Goal: Information Seeking & Learning: Learn about a topic

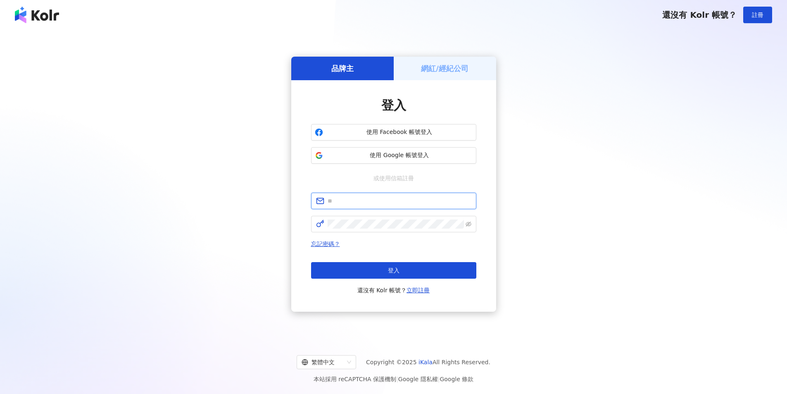
click at [350, 203] on input "text" at bounding box center [400, 200] width 144 height 9
click at [213, 293] on div "品牌主 網紅/經紀公司 登入 使用 Facebook 帳號登入 使用 Google 帳號登入 或使用信箱註冊 忘記密碼？ 登入 還沒有 Kolr 帳號？ 立即…" at bounding box center [393, 183] width 767 height 295
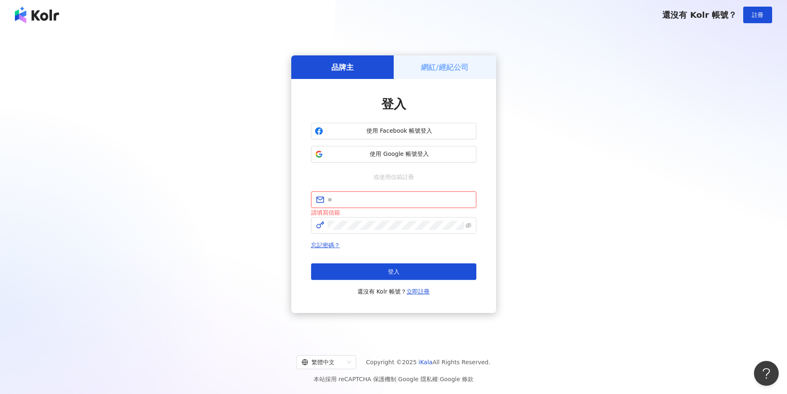
click at [355, 196] on input "text" at bounding box center [400, 199] width 144 height 9
type input "**********"
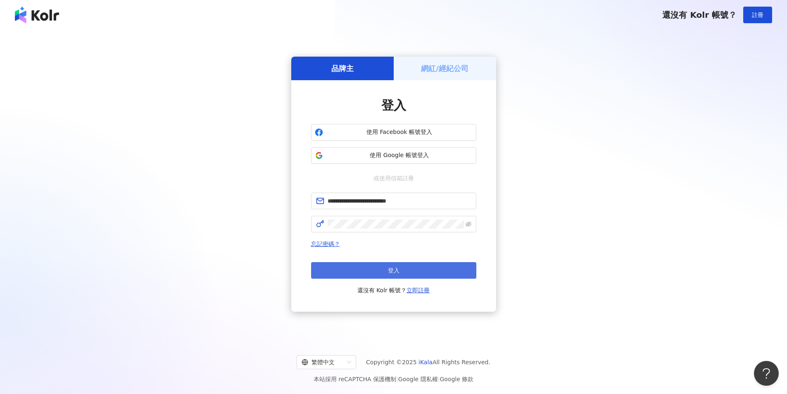
click at [385, 271] on button "登入" at bounding box center [393, 270] width 165 height 17
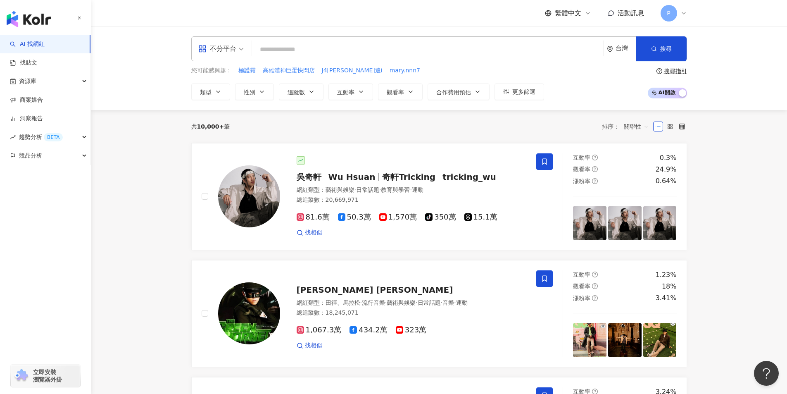
click at [309, 49] on input "search" at bounding box center [427, 50] width 345 height 16
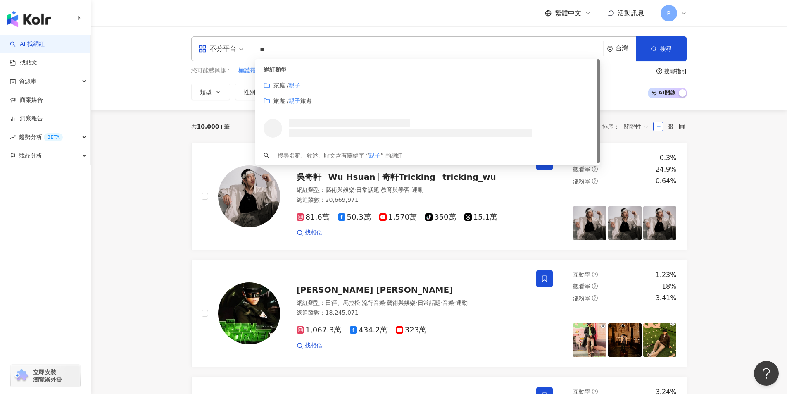
click at [239, 50] on span "不分平台" at bounding box center [220, 48] width 45 height 13
type input "**"
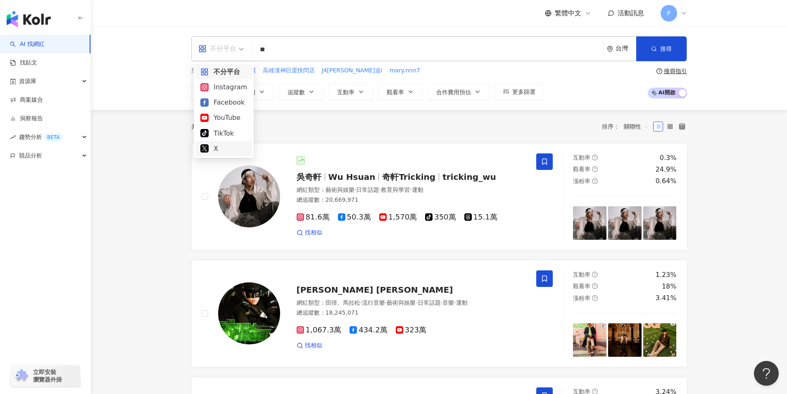
click at [217, 46] on div "不分平台" at bounding box center [217, 48] width 38 height 13
click at [226, 84] on div "Instagram" at bounding box center [223, 87] width 47 height 10
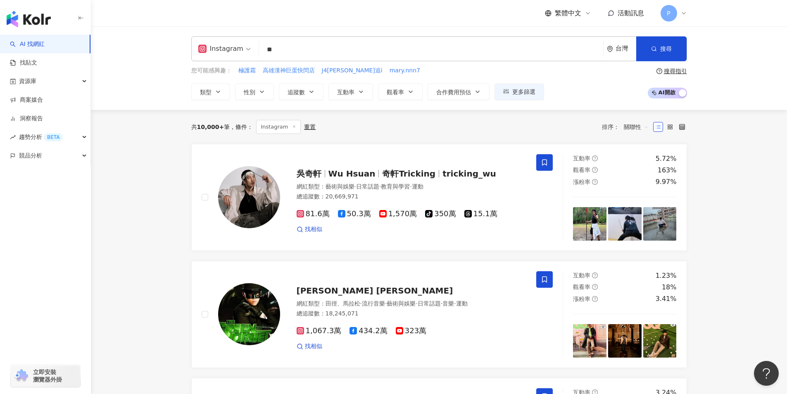
click at [281, 49] on input "**" at bounding box center [431, 50] width 338 height 16
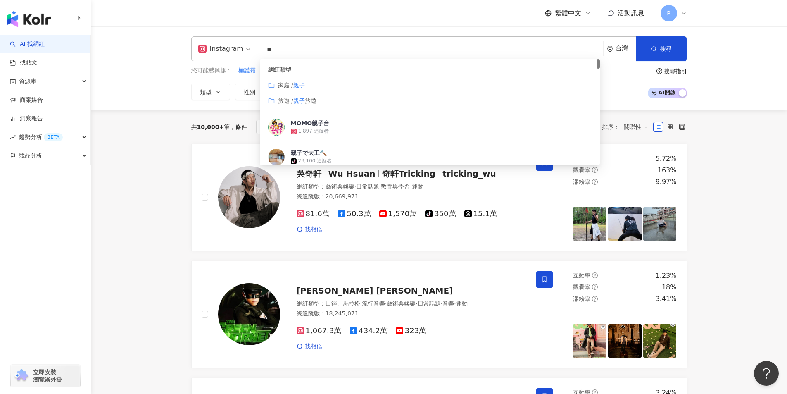
click at [282, 87] on span "家庭 /" at bounding box center [285, 85] width 15 height 7
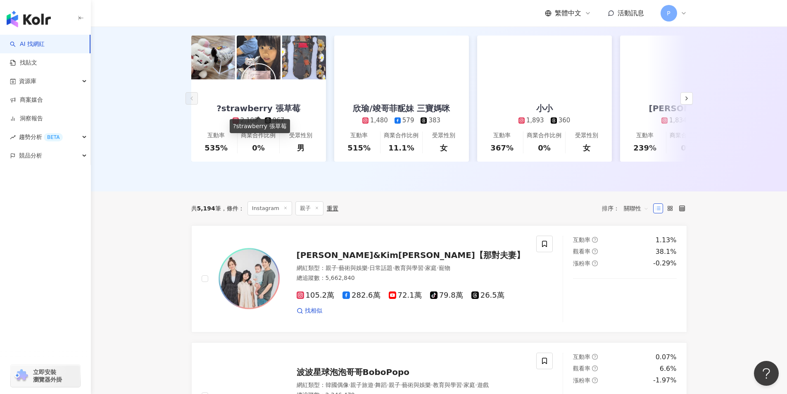
scroll to position [165, 0]
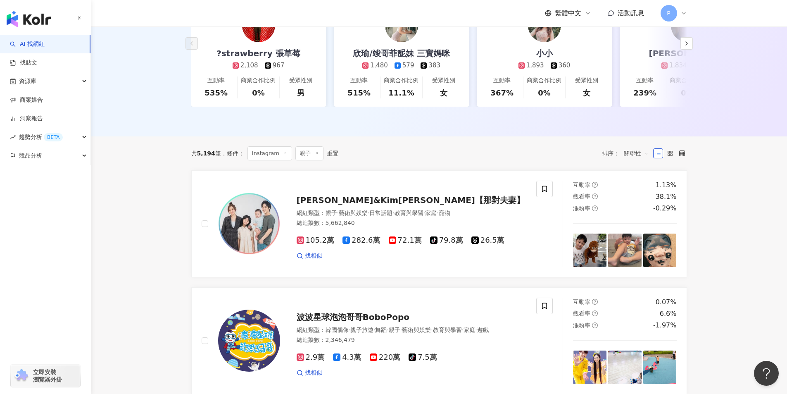
click at [271, 160] on span "Instagram" at bounding box center [270, 153] width 45 height 14
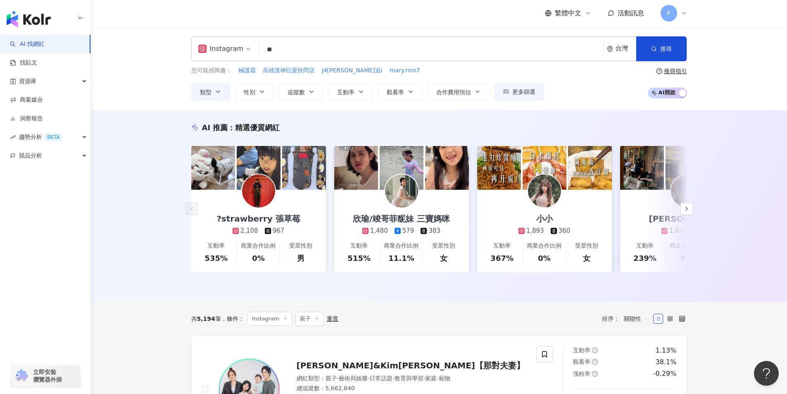
scroll to position [41, 0]
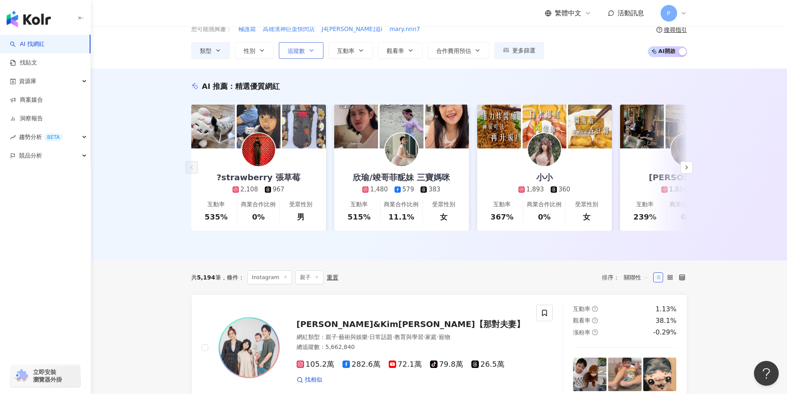
click at [293, 49] on span "追蹤數" at bounding box center [296, 51] width 17 height 7
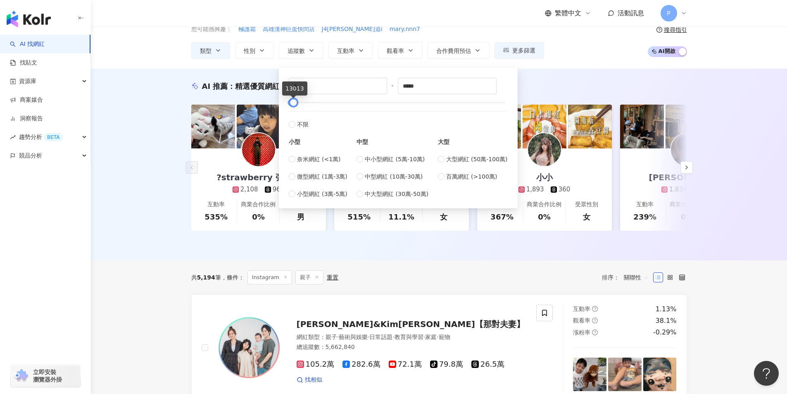
drag, startPoint x: 505, startPoint y: 102, endPoint x: 293, endPoint y: 101, distance: 211.6
click at [293, 101] on div at bounding box center [293, 102] width 5 height 5
drag, startPoint x: 446, startPoint y: 86, endPoint x: 388, endPoint y: 85, distance: 57.9
click at [388, 85] on div "* - ***** 不限 小型 奈米網紅 (<1萬) 微型網紅 (1萬-3萬) 小型網紅 (3萬-5萬) 中型 中小型網紅 (5萬-10萬) 中型網紅 (10…" at bounding box center [398, 138] width 219 height 121
click at [410, 86] on input "******" at bounding box center [447, 86] width 98 height 16
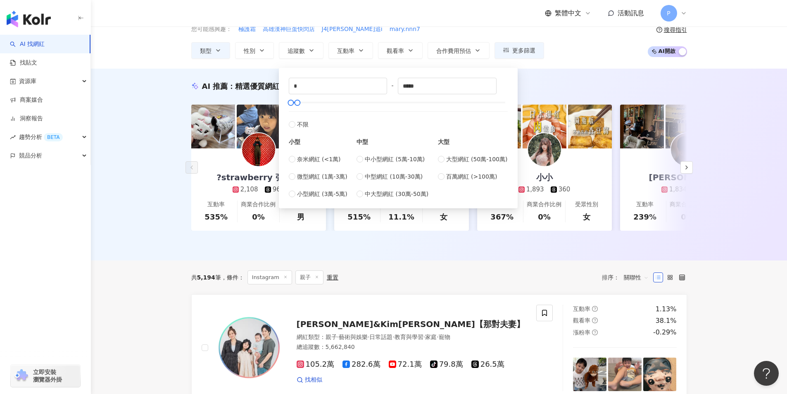
type input "****"
type input "*****"
click at [374, 251] on div "對您有幫助嗎？" at bounding box center [439, 245] width 496 height 12
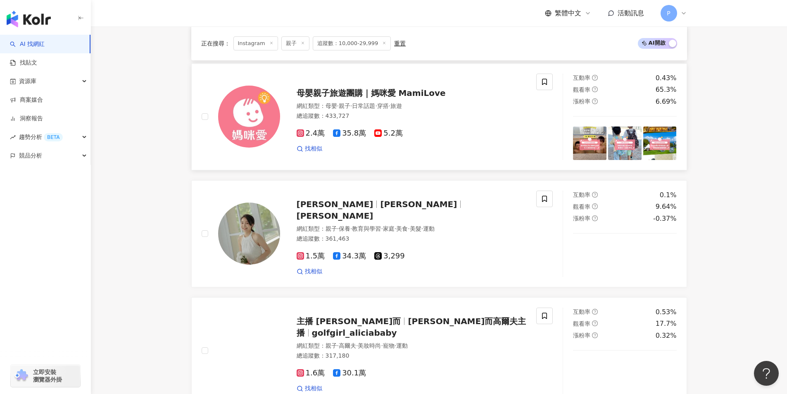
scroll to position [744, 0]
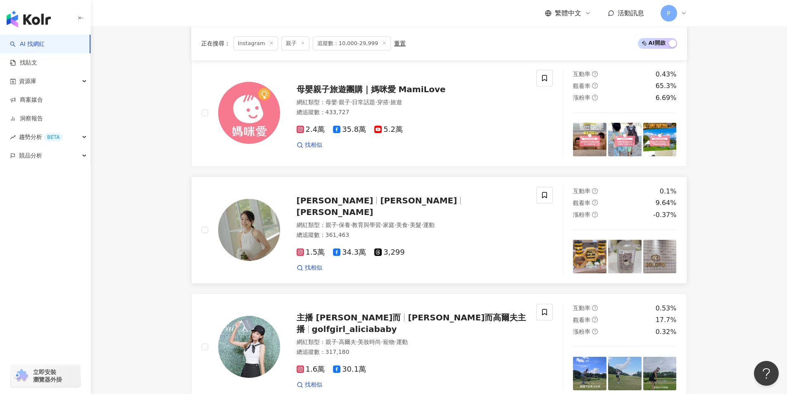
click at [374, 209] on span "Haley" at bounding box center [335, 212] width 77 height 10
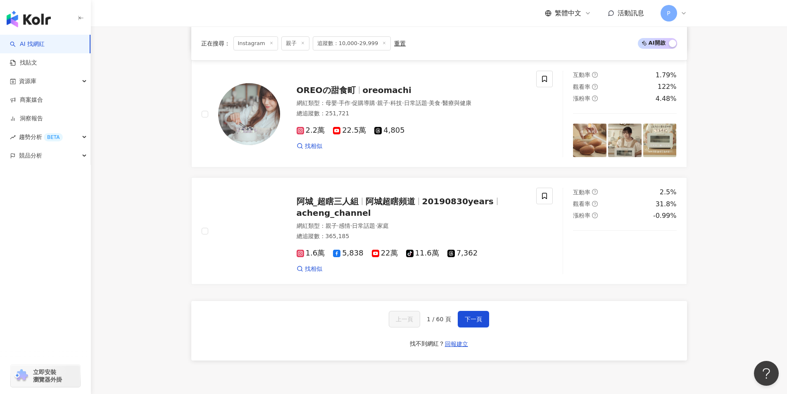
scroll to position [1446, 0]
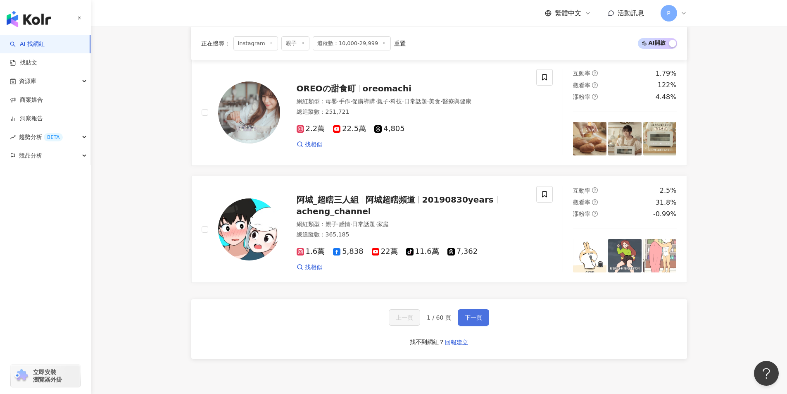
click at [465, 321] on span "下一頁" at bounding box center [473, 317] width 17 height 7
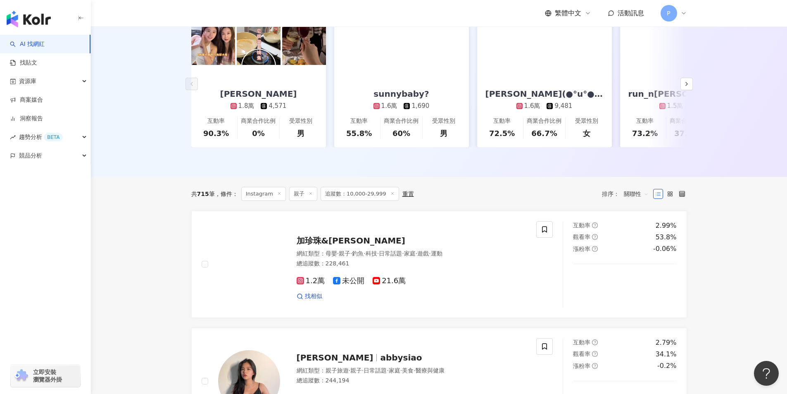
scroll to position [124, 0]
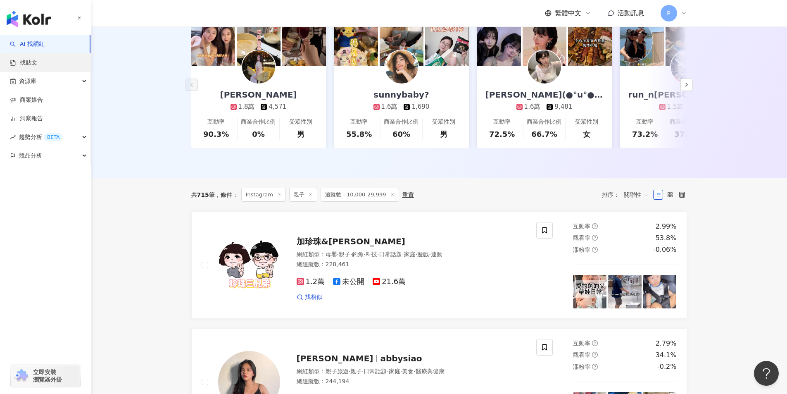
click at [35, 63] on link "找貼文" at bounding box center [23, 63] width 27 height 8
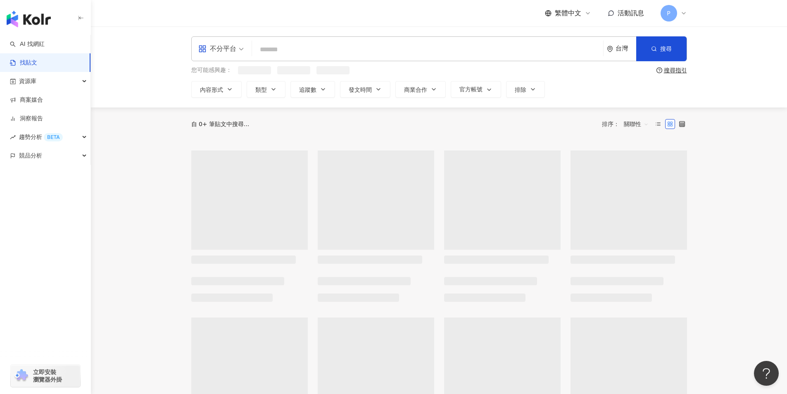
click at [280, 47] on input "search" at bounding box center [427, 49] width 345 height 18
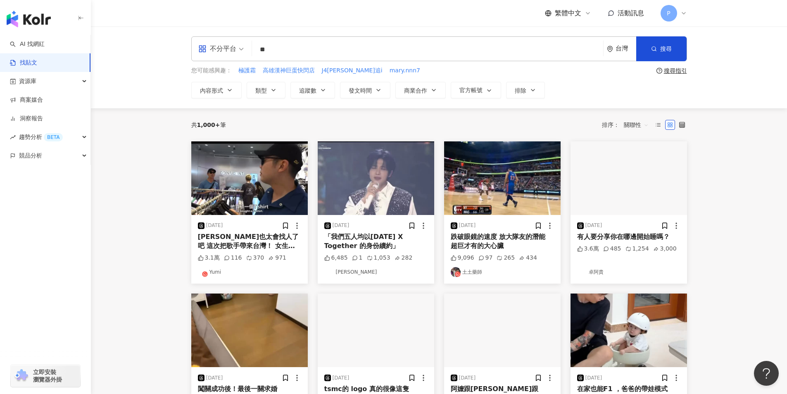
type input "**"
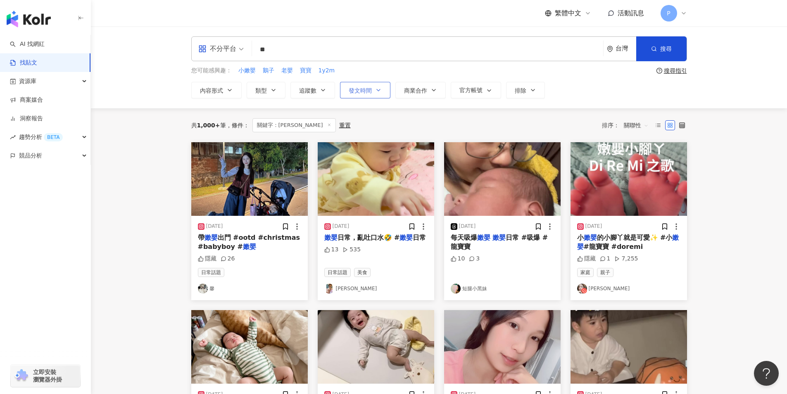
click at [376, 95] on button "發文時間" at bounding box center [365, 90] width 50 height 17
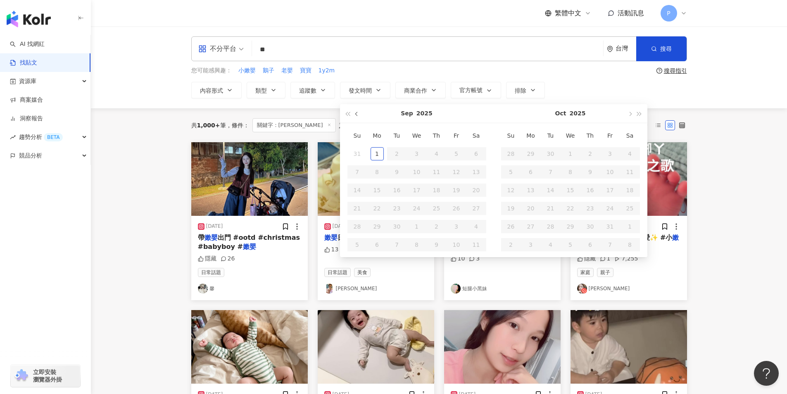
click at [357, 116] on span "button" at bounding box center [357, 114] width 4 height 4
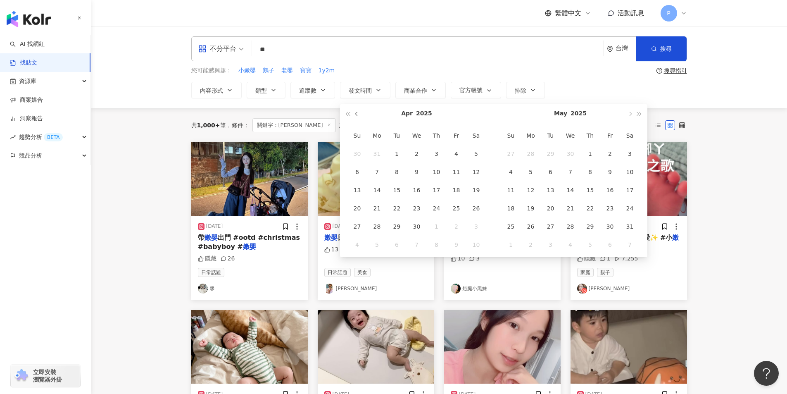
click at [357, 116] on span "button" at bounding box center [357, 114] width 4 height 4
type input "**********"
click at [415, 150] on div "1" at bounding box center [416, 153] width 13 height 13
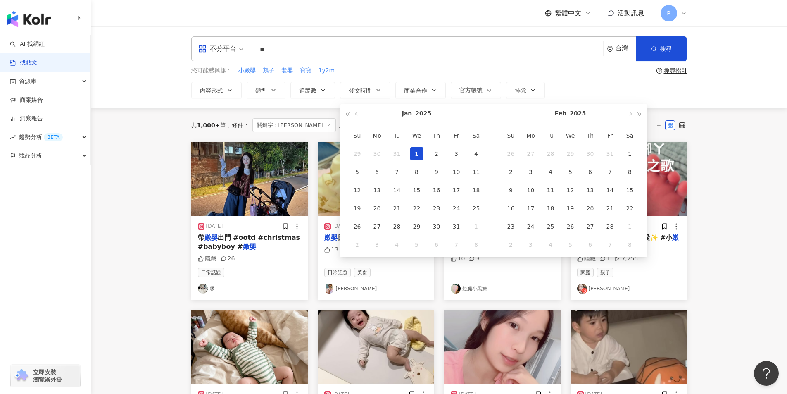
type input "**********"
click at [631, 113] on span "button" at bounding box center [630, 114] width 4 height 4
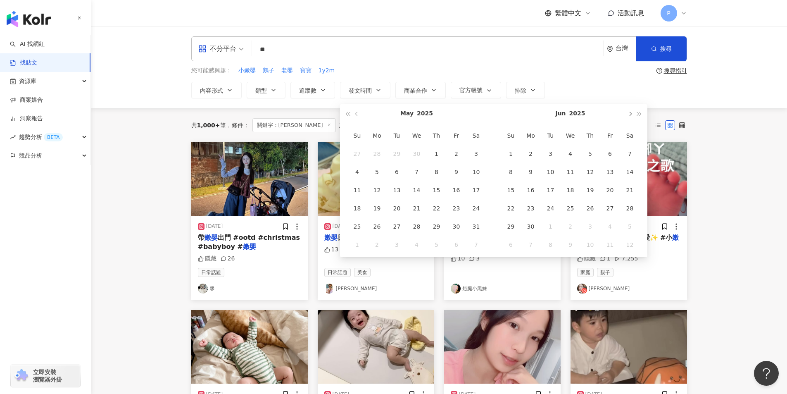
click at [631, 113] on span "button" at bounding box center [630, 114] width 4 height 4
type input "**********"
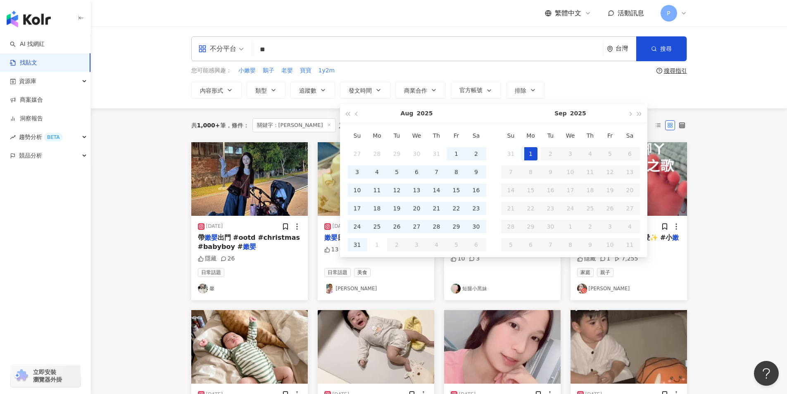
click at [531, 154] on div "1" at bounding box center [530, 153] width 13 height 13
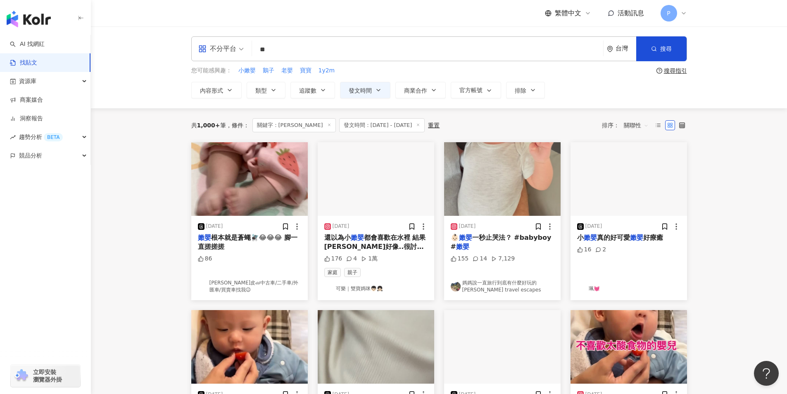
click at [214, 235] on span "根本就是蒼蠅🪰😂😂😂 腳一直搓搓搓" at bounding box center [248, 241] width 100 height 17
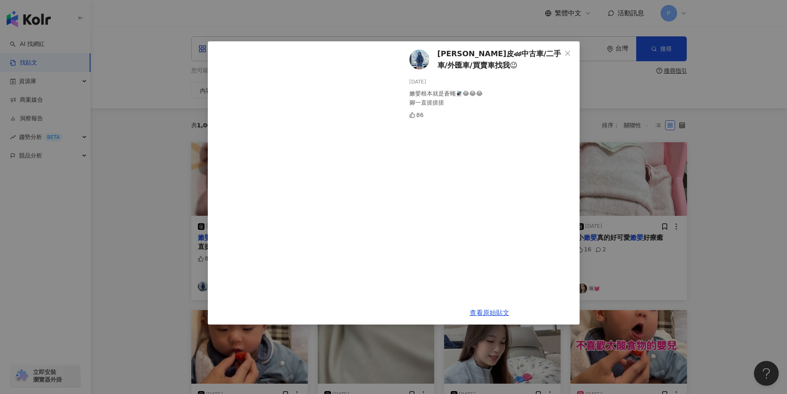
click at [157, 171] on div "劉小皮🏎中古車/二手車/外匯車/買賣車找我😉 2025/1/1 嫩嬰根本就是蒼蠅🪰😂😂😂 腳一直搓搓搓 86 查看原始貼文" at bounding box center [393, 197] width 787 height 394
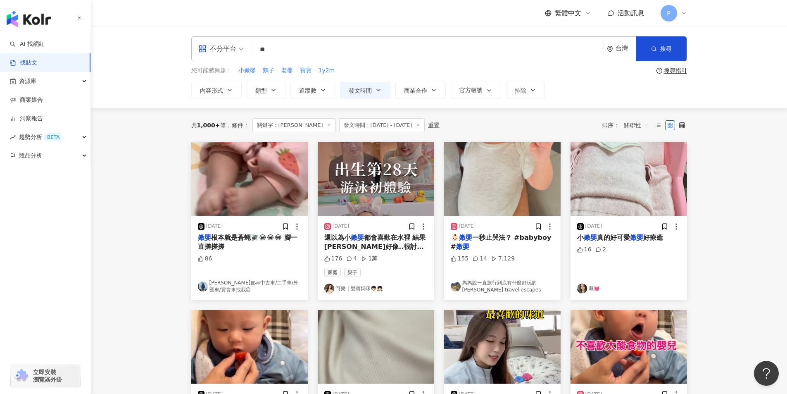
click at [367, 288] on link "可樂｜雙寶媽咪👦🏻👧🏻" at bounding box center [375, 288] width 103 height 10
click at [223, 97] on button "內容形式" at bounding box center [216, 90] width 50 height 17
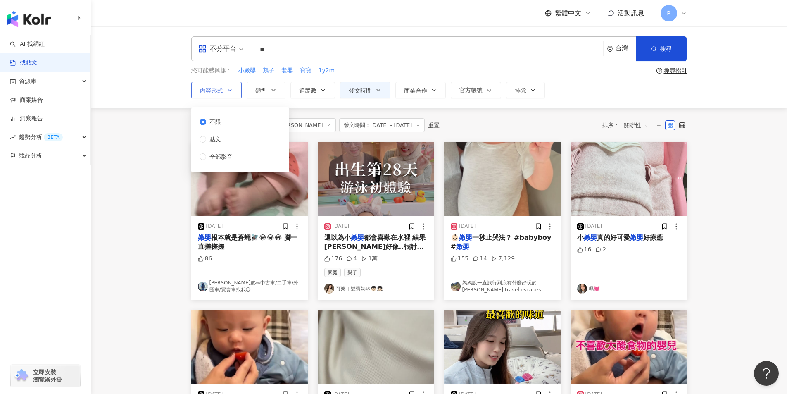
click at [223, 97] on button "內容形式" at bounding box center [216, 90] width 50 height 17
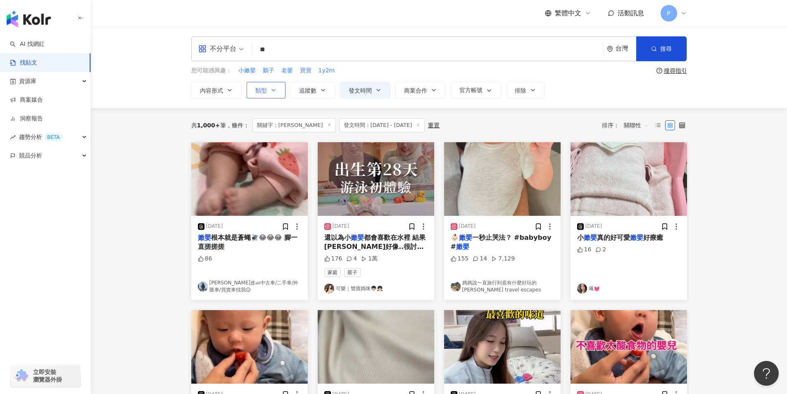
click at [278, 94] on button "類型" at bounding box center [266, 90] width 39 height 17
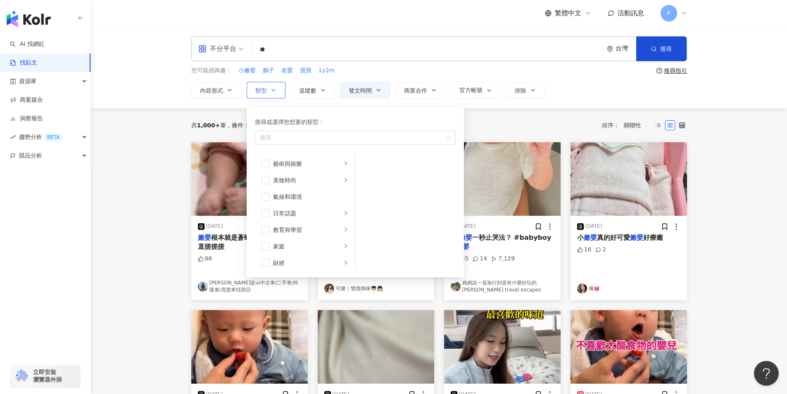
click at [278, 94] on button "類型 搜尋或選擇您想要的類型： 搜尋 藝術與娛樂 美妝時尚 氣候和環境 日常話題 教育與學習 家庭 財經 美食 命理占卜 遊戲 法政社會 生活風格 影視娛樂 …" at bounding box center [266, 90] width 39 height 17
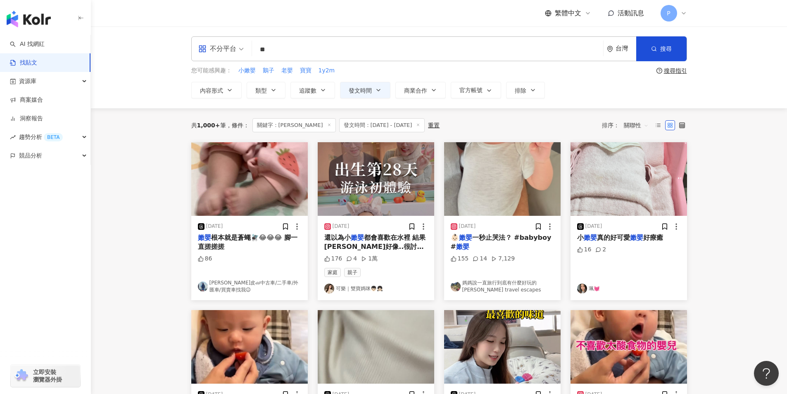
click at [644, 124] on span "關聯性" at bounding box center [636, 125] width 25 height 13
click at [640, 189] on div "按讚數" at bounding box center [637, 184] width 33 height 14
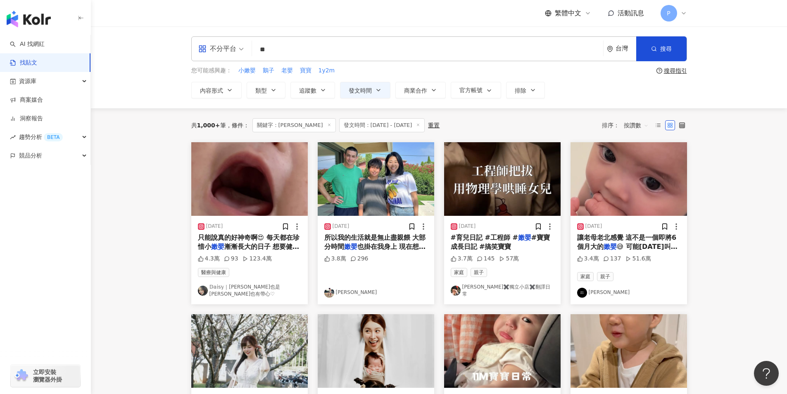
click at [621, 288] on link "MUMUBOZA 小穆小梅" at bounding box center [628, 293] width 103 height 10
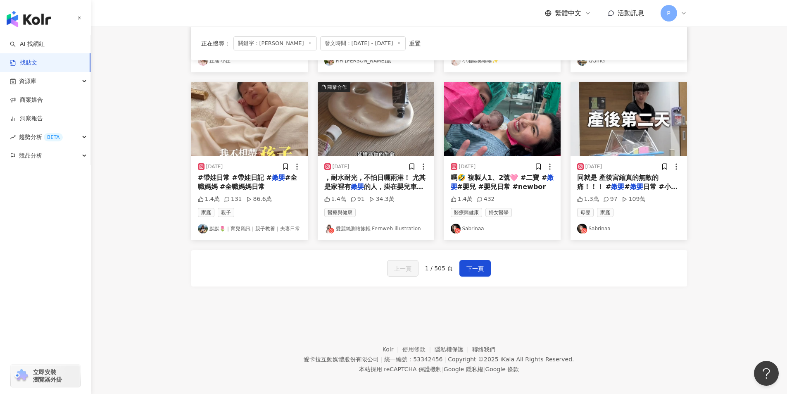
scroll to position [401, 0]
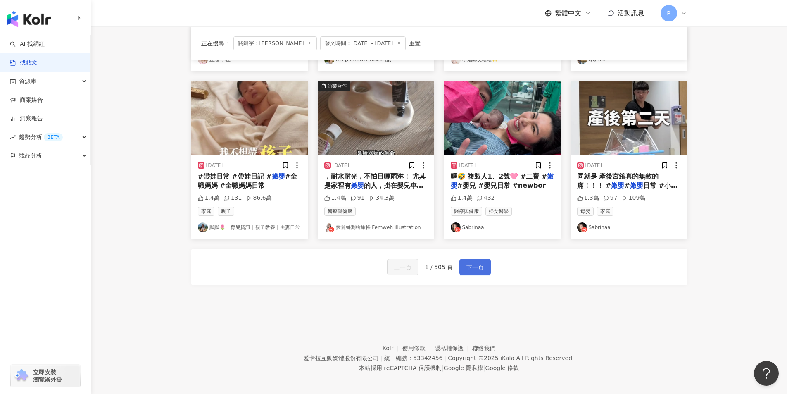
click at [467, 265] on span "下一頁" at bounding box center [475, 267] width 17 height 10
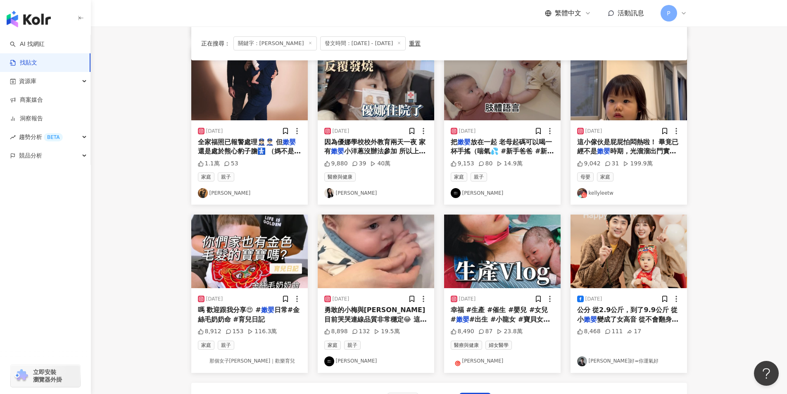
scroll to position [289, 0]
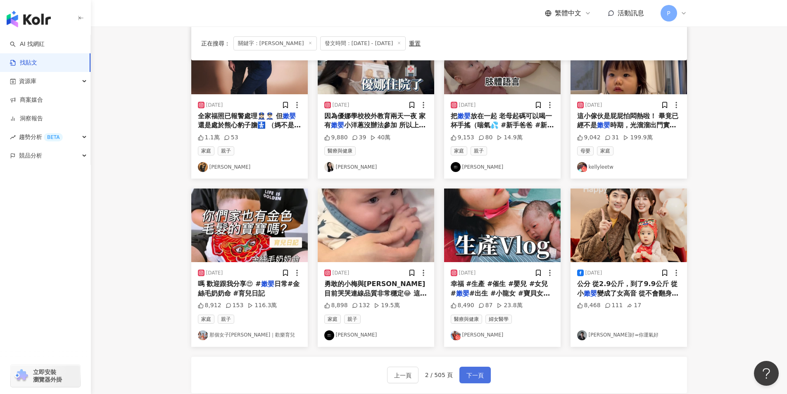
click at [467, 372] on span "下一頁" at bounding box center [475, 375] width 17 height 10
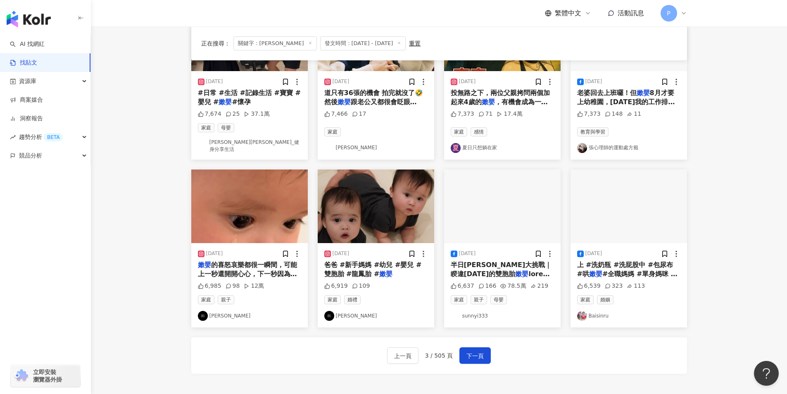
scroll to position [372, 0]
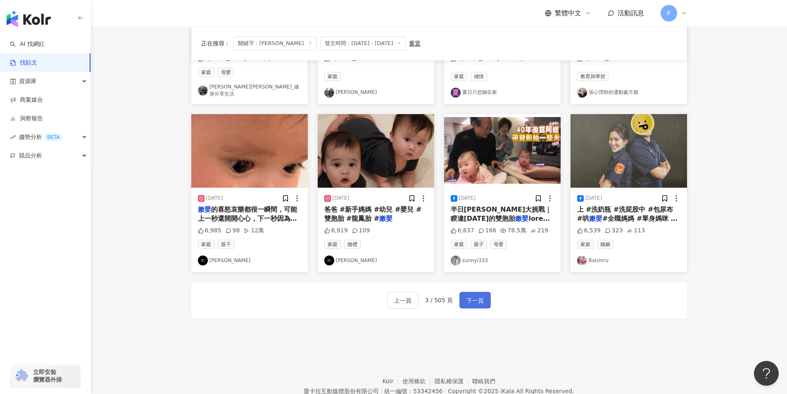
click at [473, 295] on span "下一頁" at bounding box center [475, 300] width 17 height 10
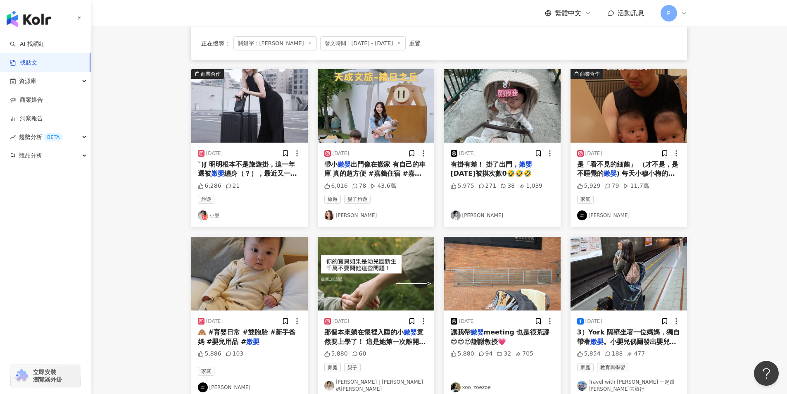
scroll to position [401, 0]
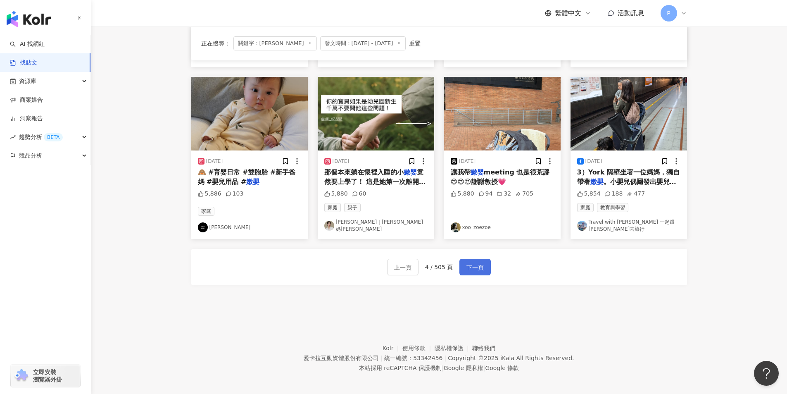
click at [467, 264] on span "下一頁" at bounding box center [475, 267] width 17 height 10
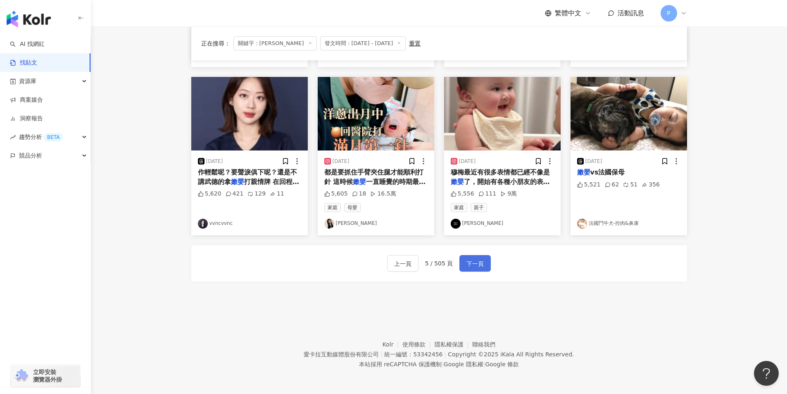
click at [478, 265] on span "下一頁" at bounding box center [475, 264] width 17 height 10
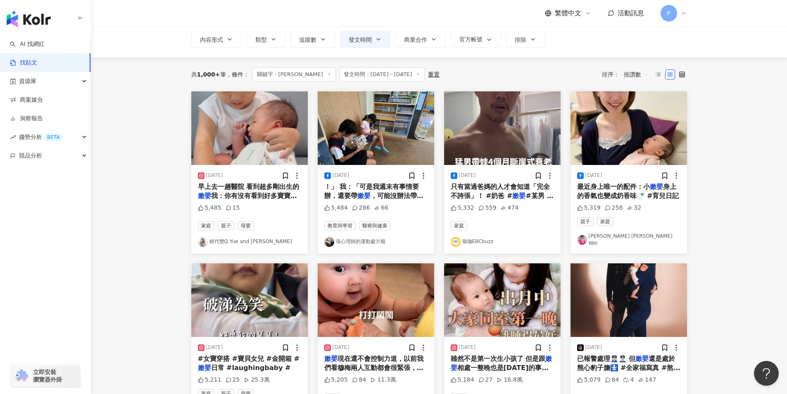
scroll to position [29, 0]
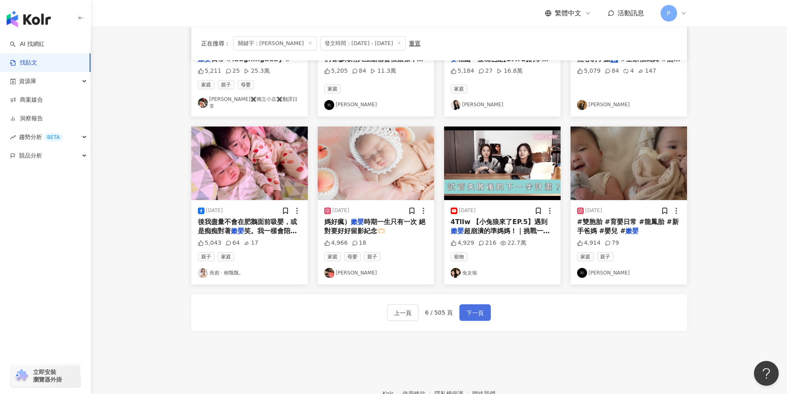
click at [486, 305] on button "下一頁" at bounding box center [474, 312] width 31 height 17
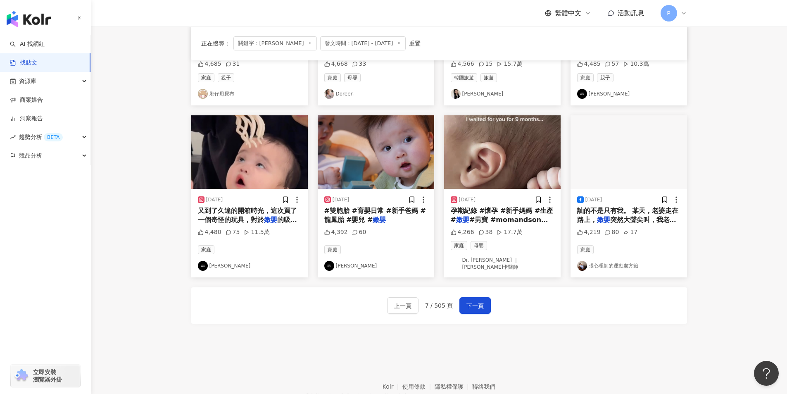
scroll to position [359, 0]
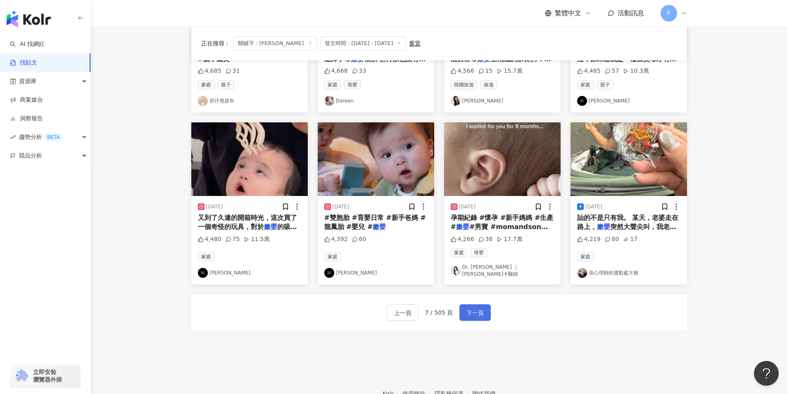
click at [462, 304] on button "下一頁" at bounding box center [474, 312] width 31 height 17
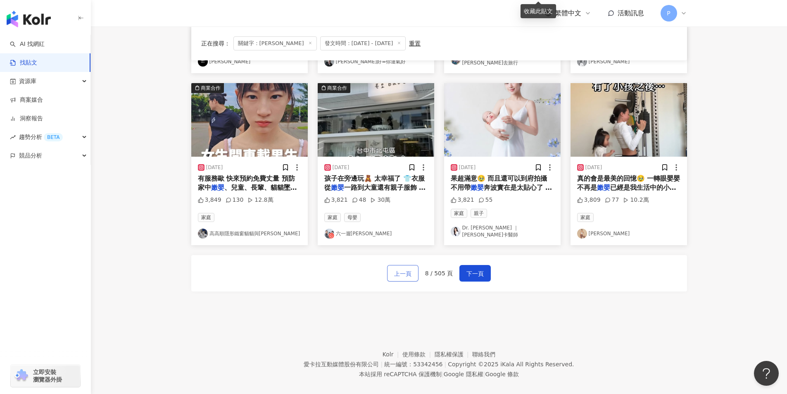
scroll to position [401, 0]
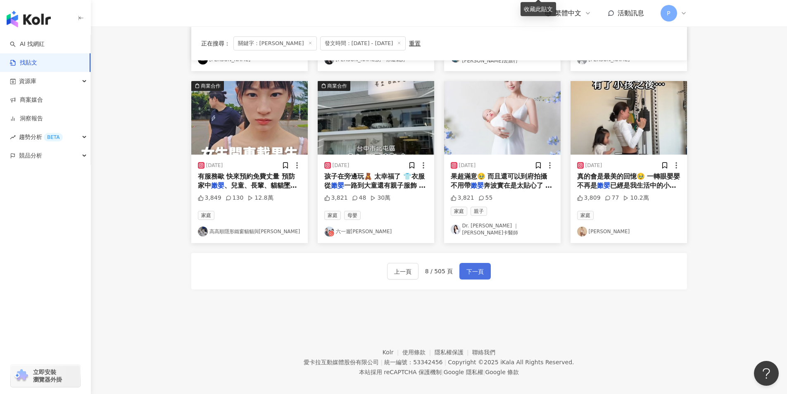
click at [472, 267] on span "下一頁" at bounding box center [475, 272] width 17 height 10
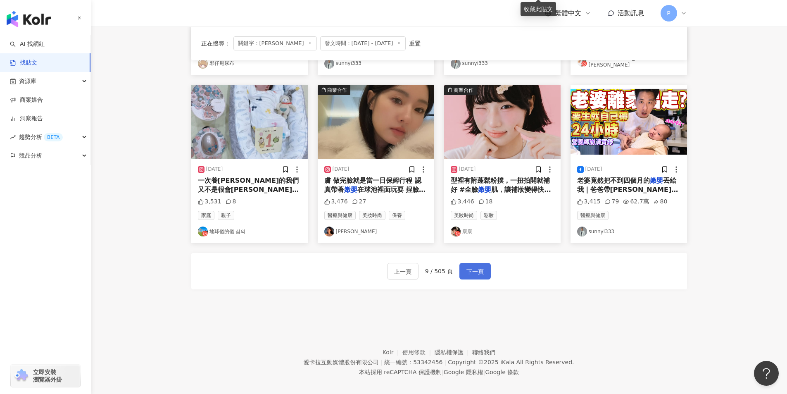
click at [469, 267] on span "下一頁" at bounding box center [475, 272] width 17 height 10
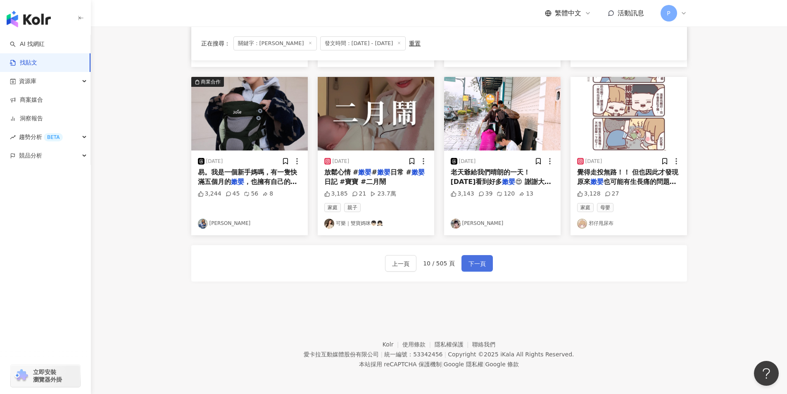
click at [469, 259] on span "下一頁" at bounding box center [477, 264] width 17 height 10
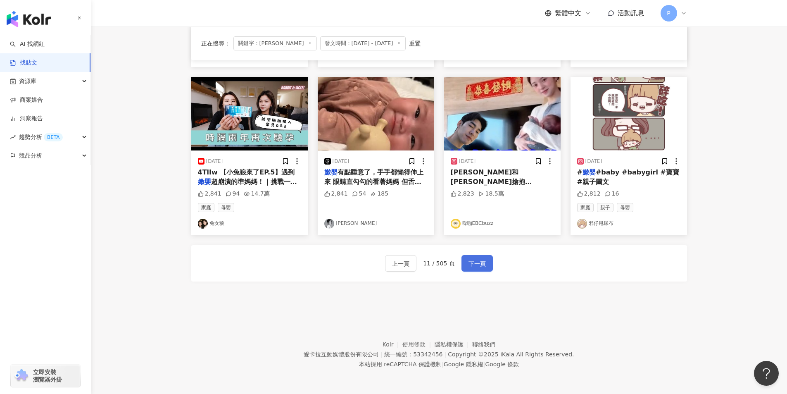
click at [464, 263] on button "下一頁" at bounding box center [477, 263] width 31 height 17
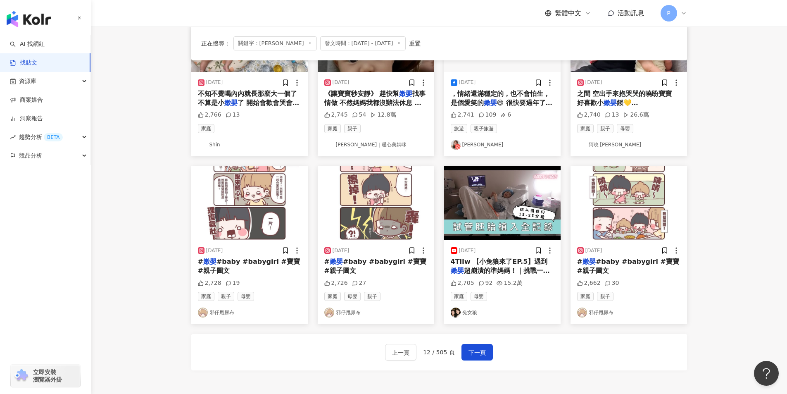
scroll to position [331, 0]
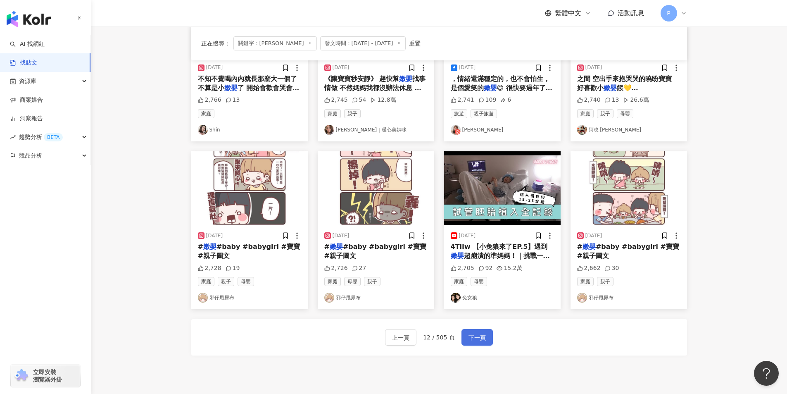
click at [470, 333] on span "下一頁" at bounding box center [477, 338] width 17 height 10
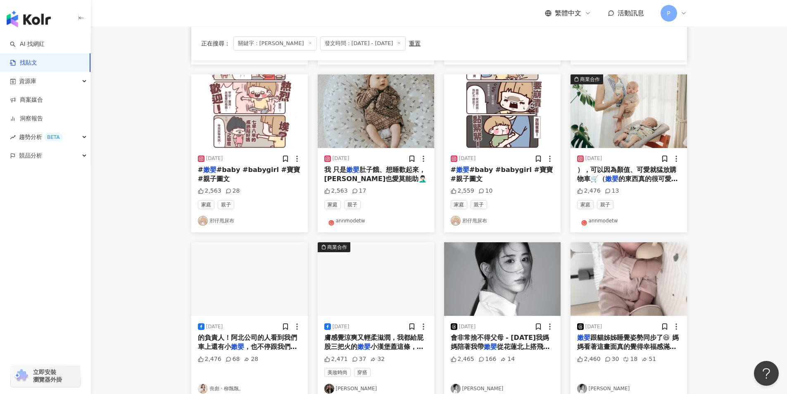
scroll to position [372, 0]
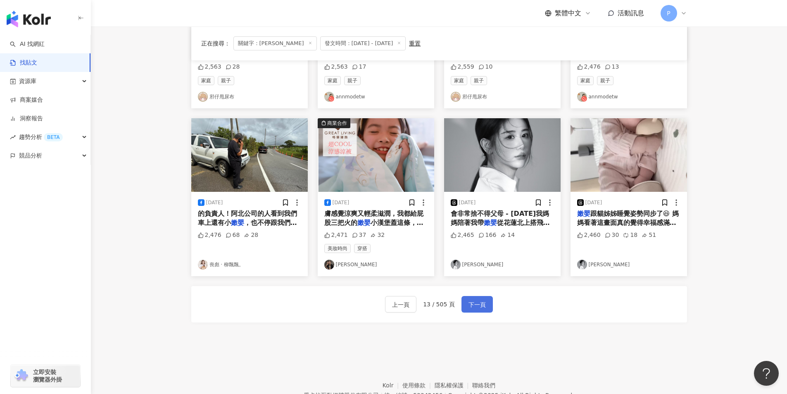
click at [470, 306] on span "下一頁" at bounding box center [477, 305] width 17 height 10
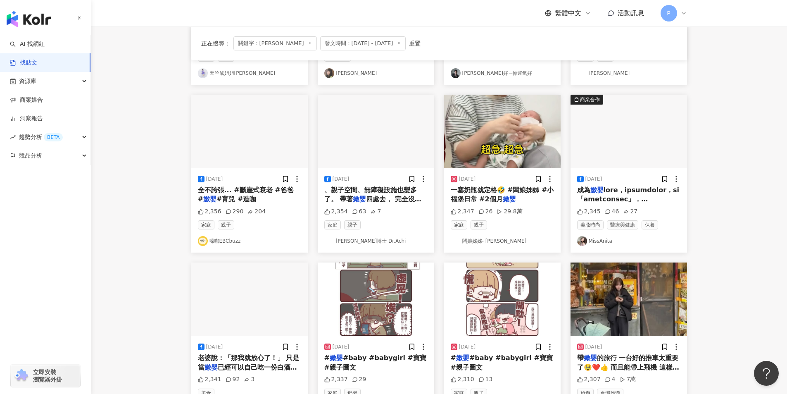
scroll to position [289, 0]
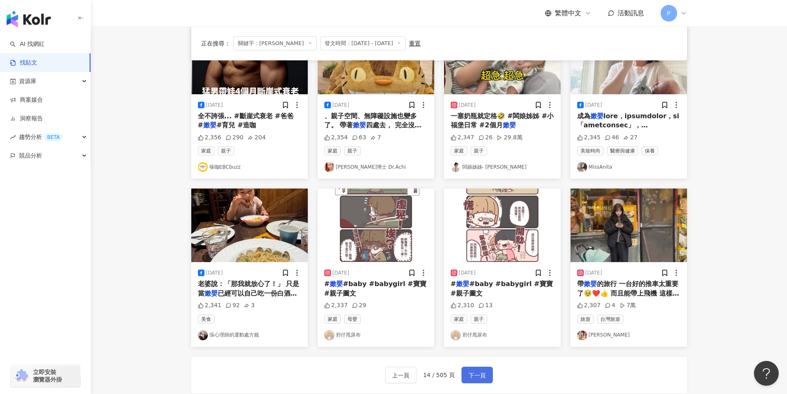
click at [488, 372] on button "下一頁" at bounding box center [477, 375] width 31 height 17
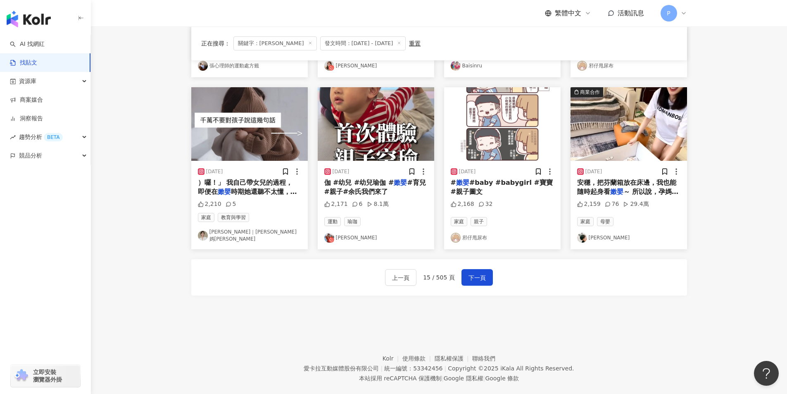
scroll to position [401, 0]
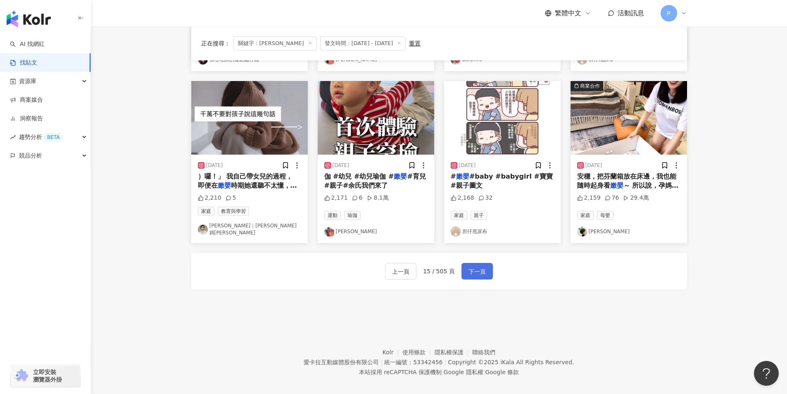
click at [485, 263] on button "下一頁" at bounding box center [477, 271] width 31 height 17
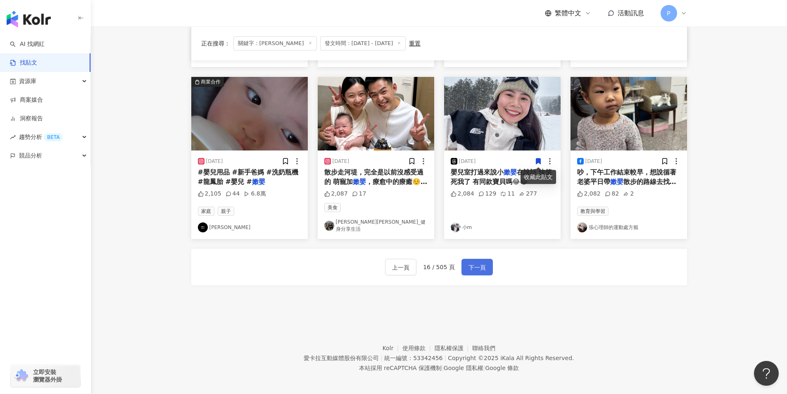
click at [476, 263] on span "下一頁" at bounding box center [477, 267] width 17 height 10
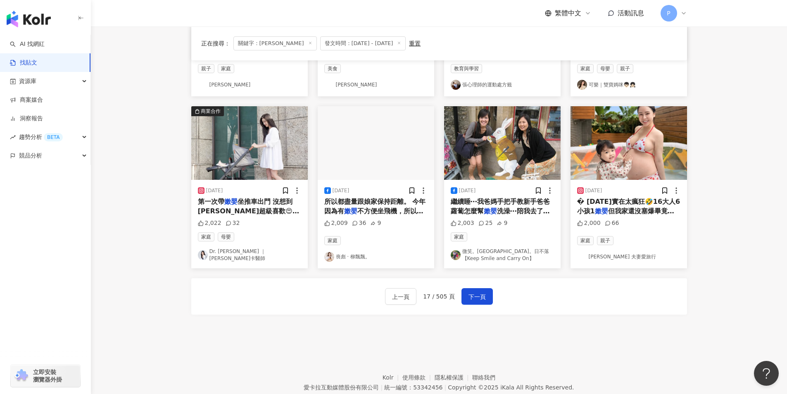
scroll to position [372, 0]
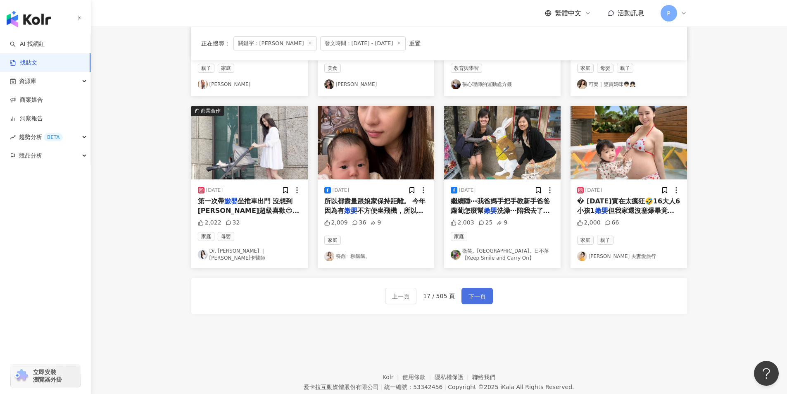
click at [466, 296] on button "下一頁" at bounding box center [477, 296] width 31 height 17
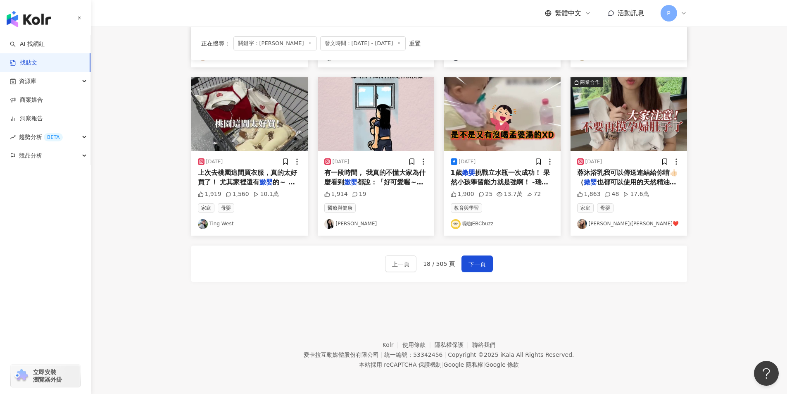
scroll to position [401, 0]
click at [478, 258] on button "下一頁" at bounding box center [477, 263] width 31 height 17
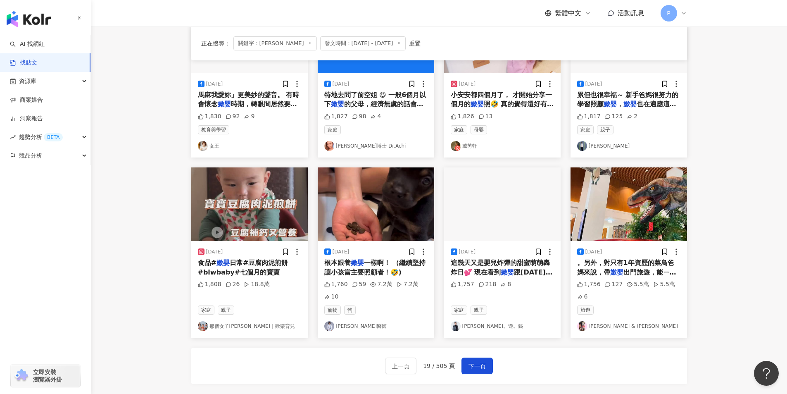
scroll to position [331, 0]
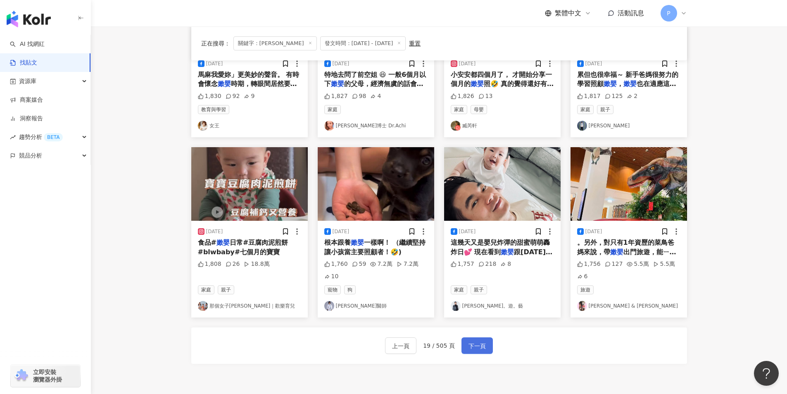
click at [481, 343] on span "下一頁" at bounding box center [477, 346] width 17 height 10
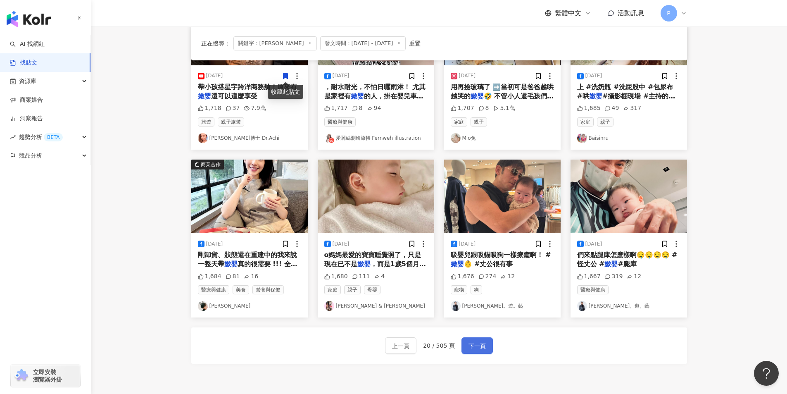
click at [479, 347] on span "下一頁" at bounding box center [477, 346] width 17 height 10
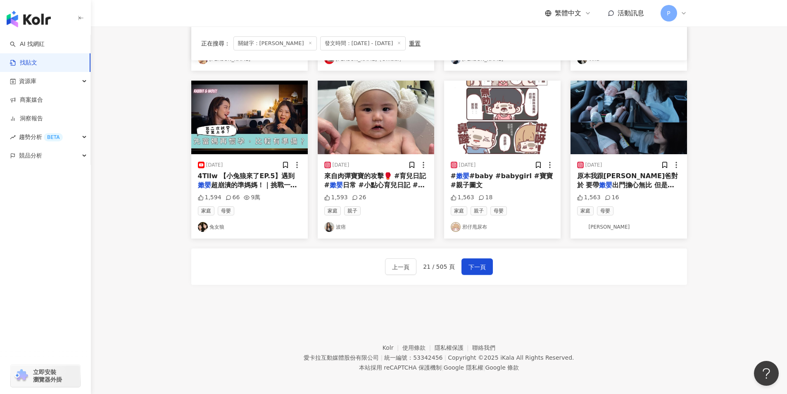
scroll to position [413, 0]
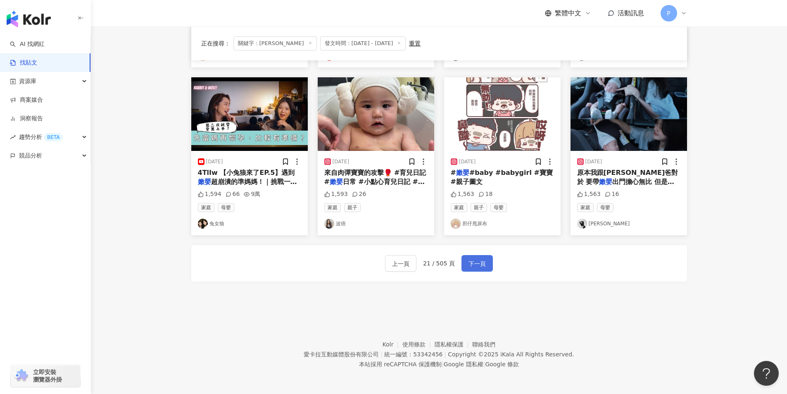
click at [472, 264] on span "下一頁" at bounding box center [477, 264] width 17 height 10
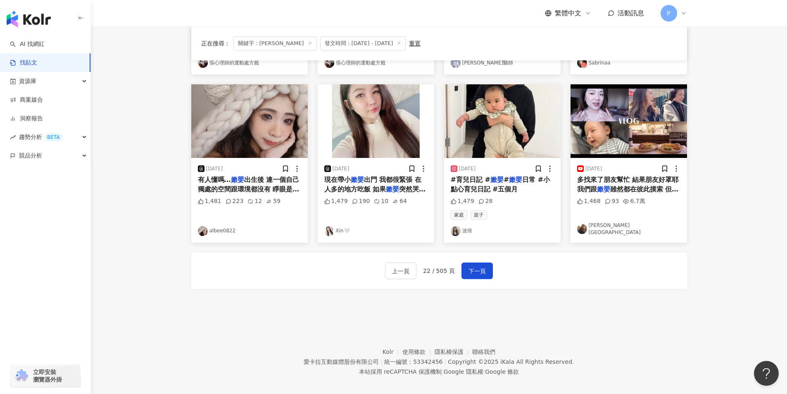
scroll to position [401, 0]
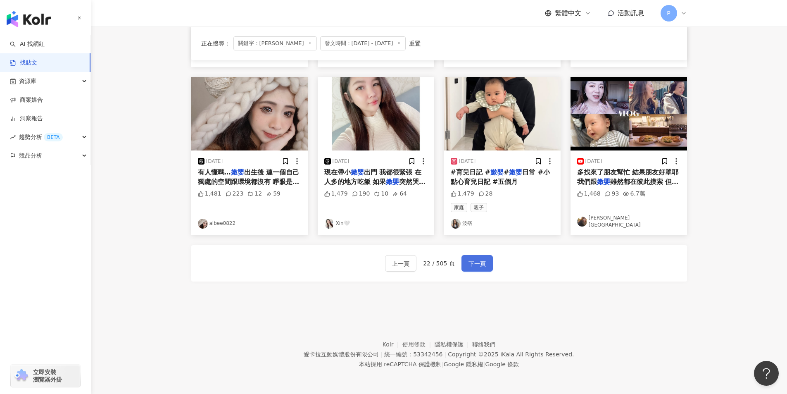
click at [471, 263] on span "下一頁" at bounding box center [477, 264] width 17 height 10
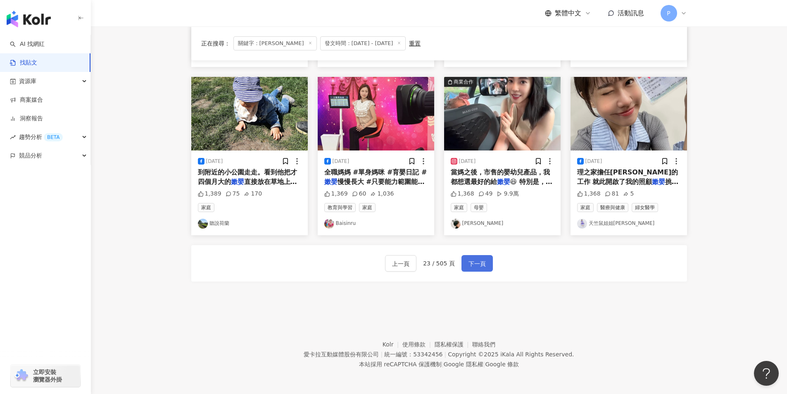
click at [482, 266] on span "下一頁" at bounding box center [477, 264] width 17 height 10
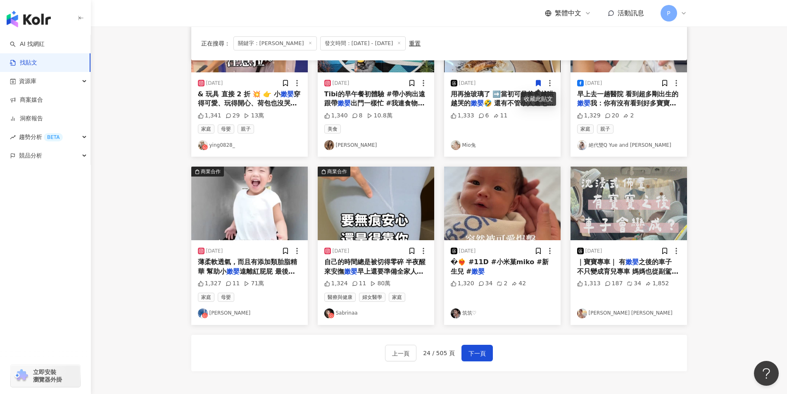
scroll to position [331, 0]
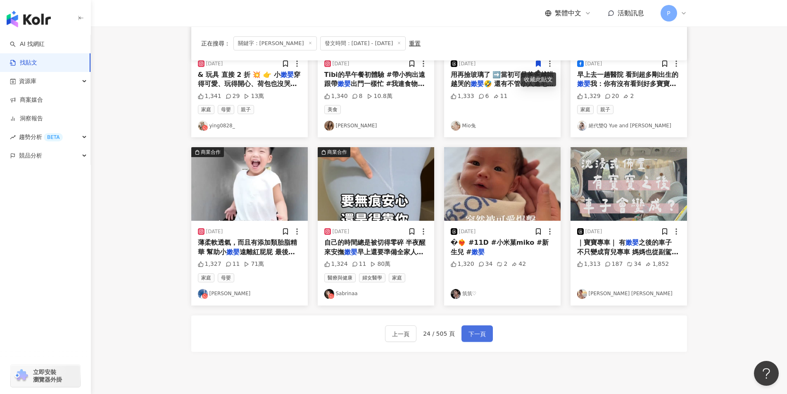
click at [477, 333] on span "下一頁" at bounding box center [477, 334] width 17 height 10
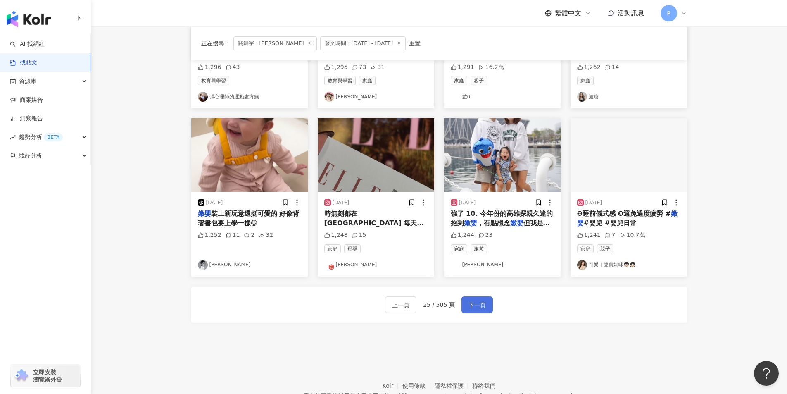
scroll to position [372, 0]
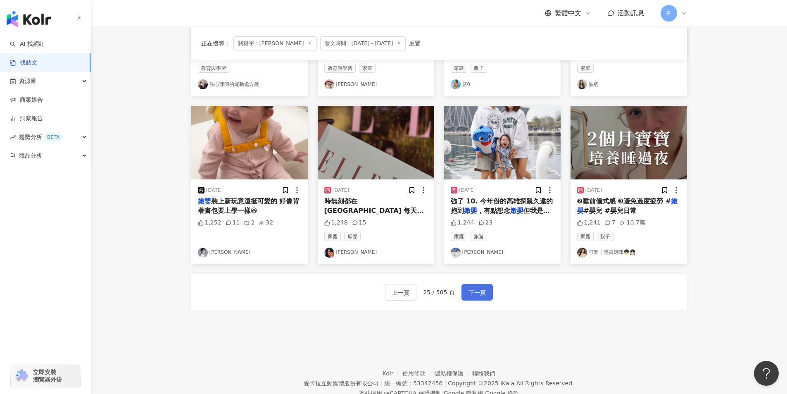
click at [470, 291] on span "下一頁" at bounding box center [477, 293] width 17 height 10
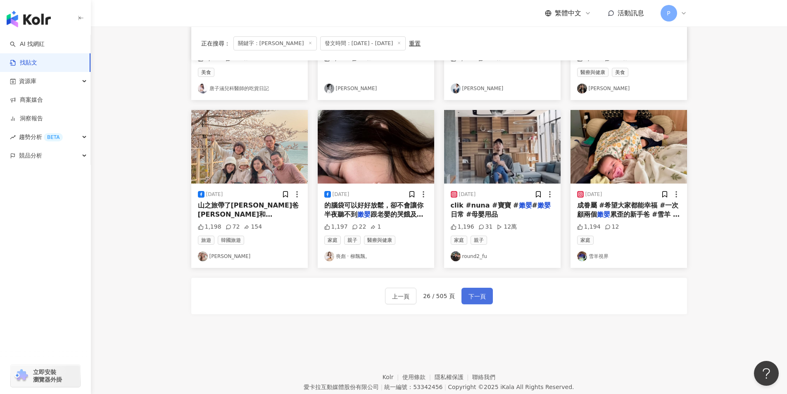
click at [475, 294] on span "下一頁" at bounding box center [477, 296] width 17 height 10
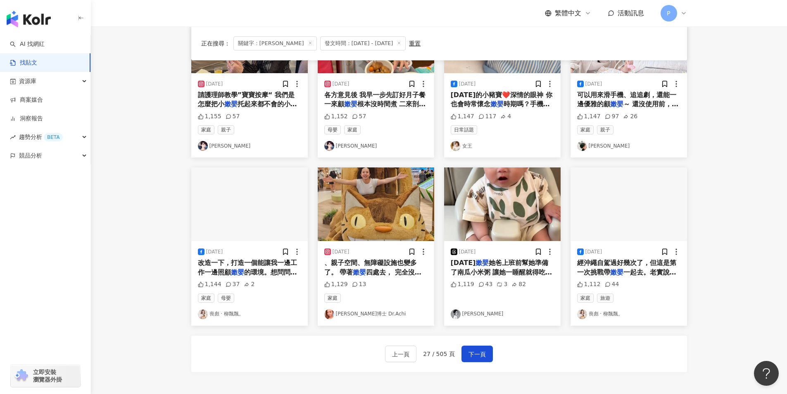
scroll to position [331, 0]
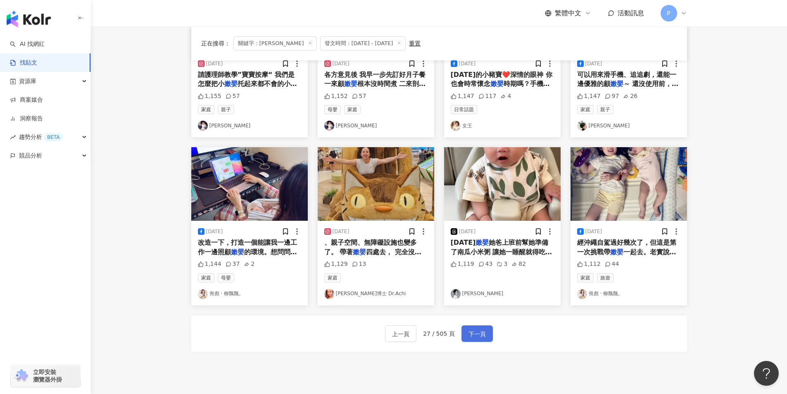
click at [469, 336] on span "下一頁" at bounding box center [477, 334] width 17 height 10
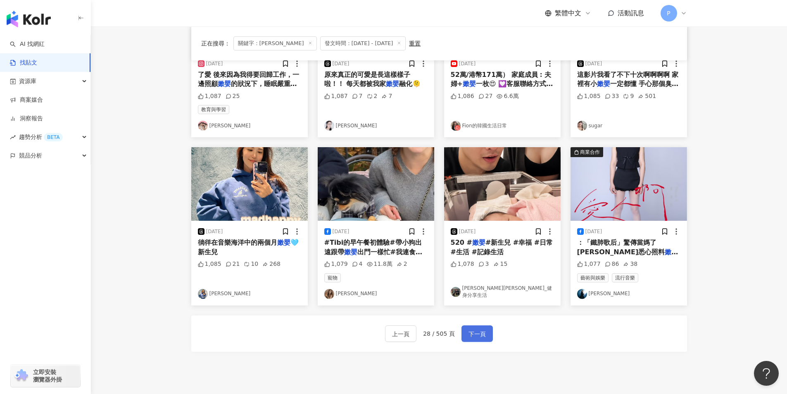
click at [483, 327] on button "下一頁" at bounding box center [477, 333] width 31 height 17
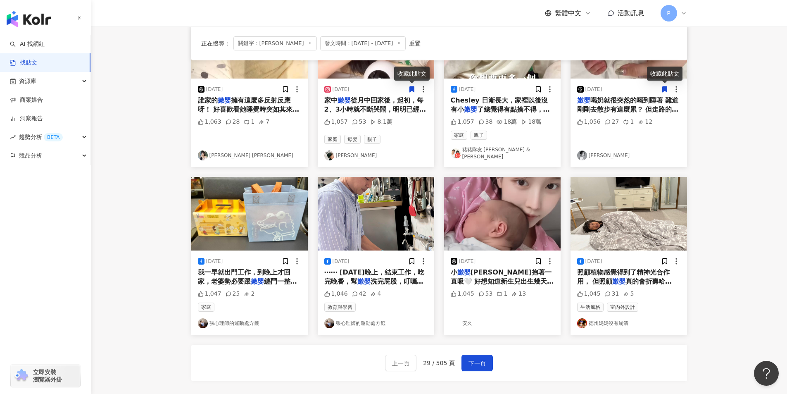
scroll to position [401, 0]
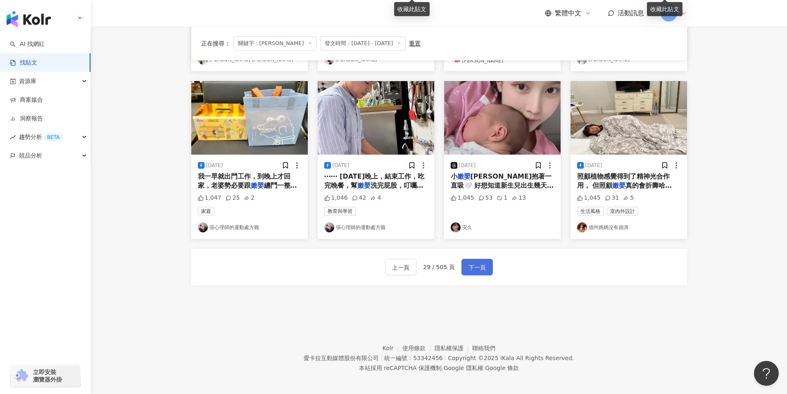
click at [487, 265] on button "下一頁" at bounding box center [477, 267] width 31 height 17
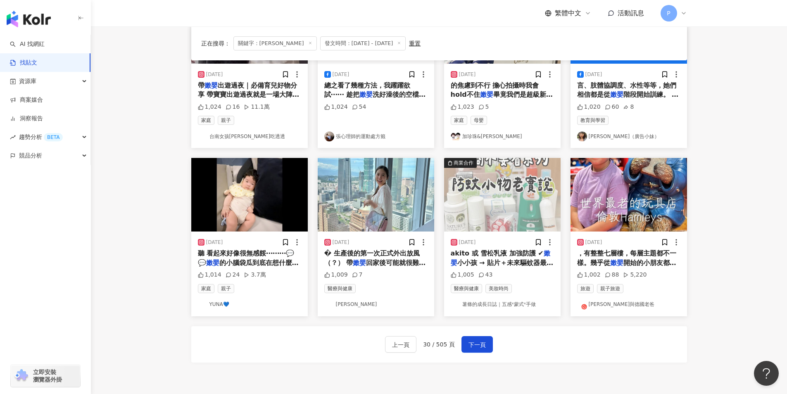
scroll to position [331, 0]
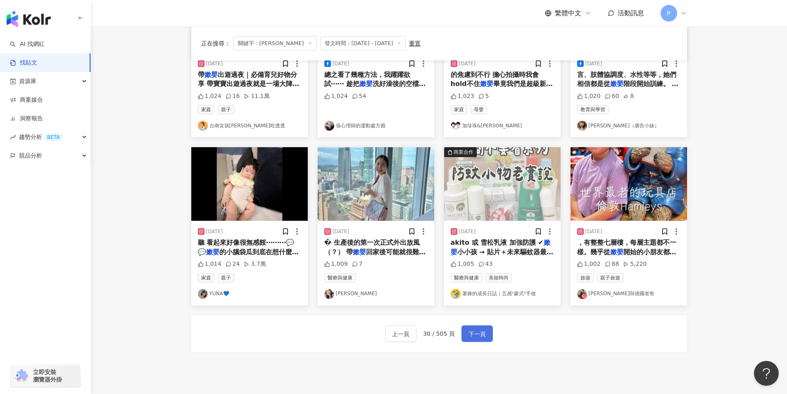
click at [472, 331] on span "下一頁" at bounding box center [477, 334] width 17 height 10
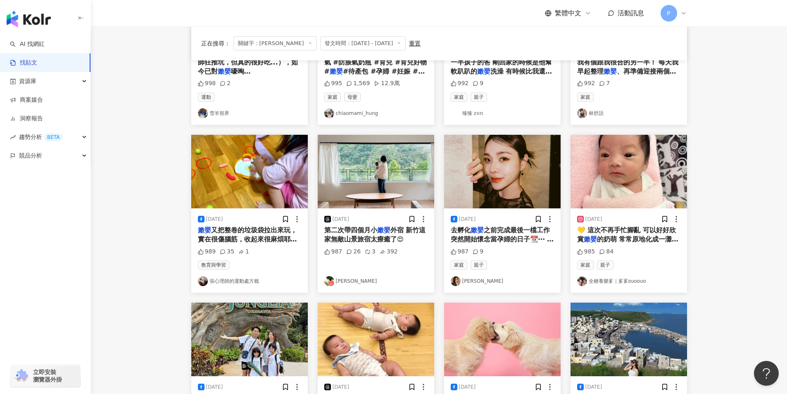
scroll to position [401, 0]
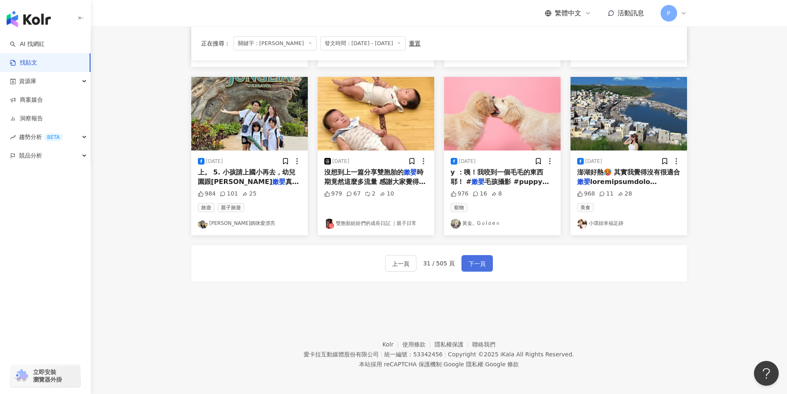
click at [476, 265] on span "下一頁" at bounding box center [477, 264] width 17 height 10
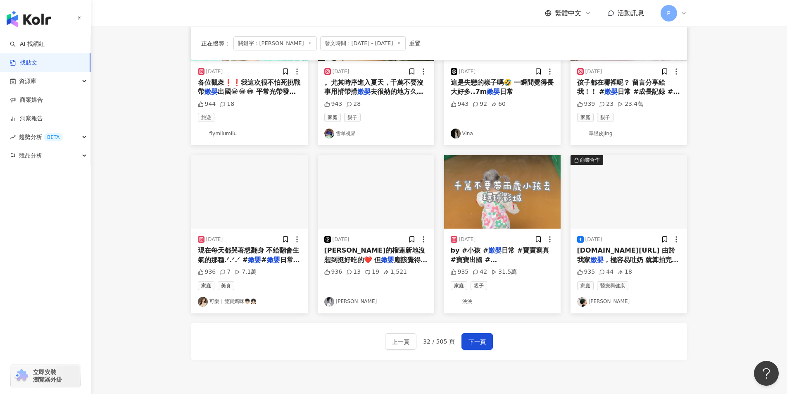
scroll to position [372, 0]
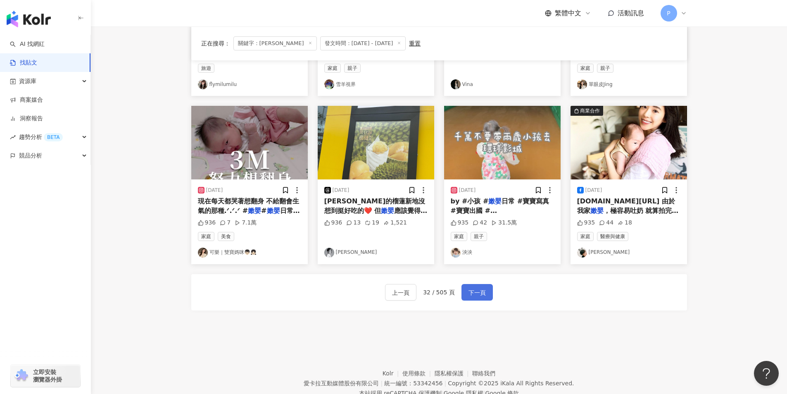
click at [483, 292] on span "下一頁" at bounding box center [477, 293] width 17 height 10
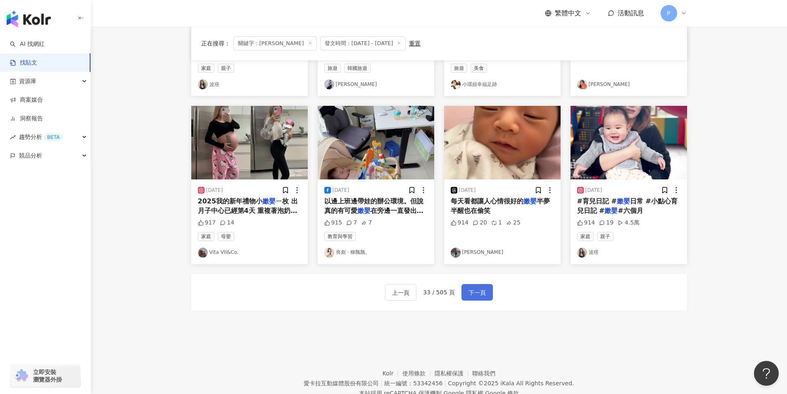
click at [476, 293] on span "下一頁" at bounding box center [477, 293] width 17 height 10
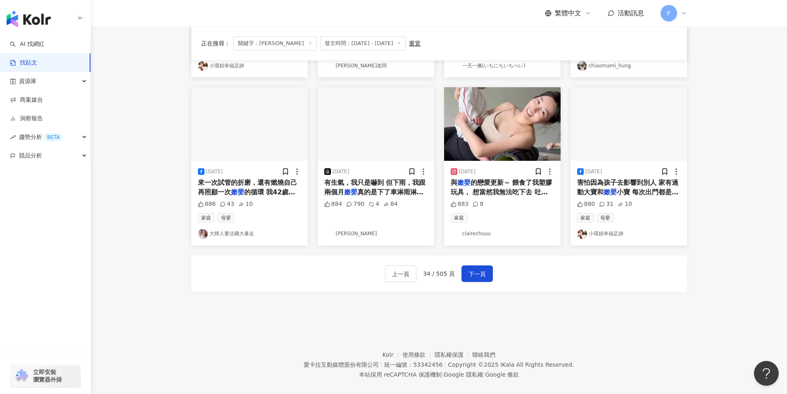
scroll to position [401, 0]
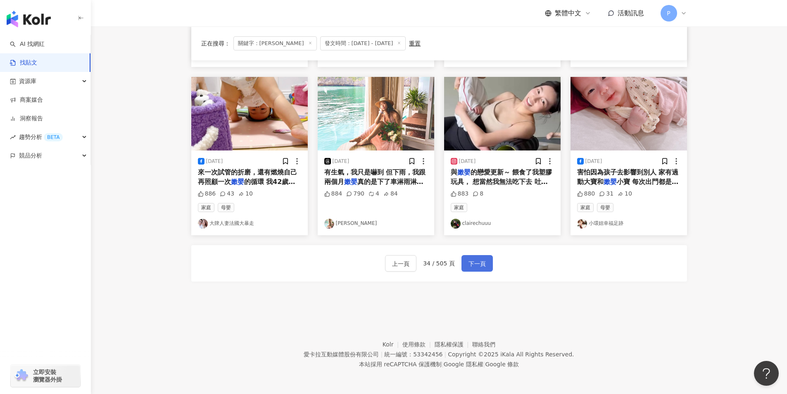
click at [464, 262] on button "下一頁" at bounding box center [477, 263] width 31 height 17
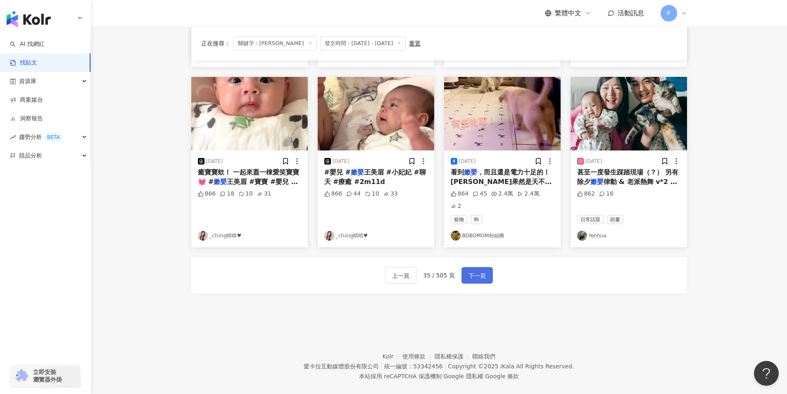
click at [479, 271] on span "下一頁" at bounding box center [477, 276] width 17 height 10
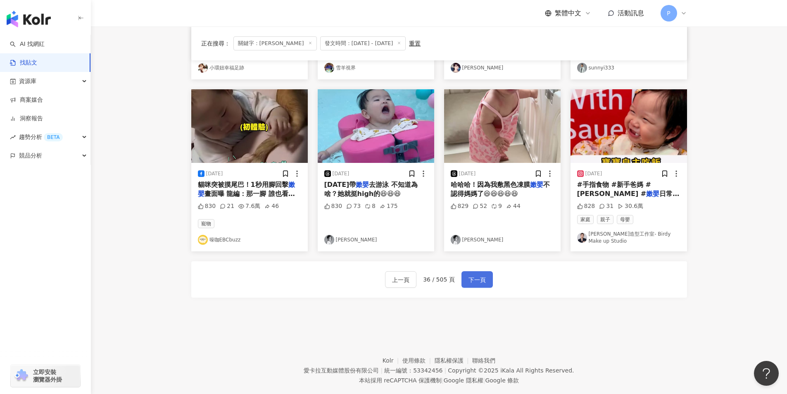
click at [469, 275] on span "下一頁" at bounding box center [477, 280] width 17 height 10
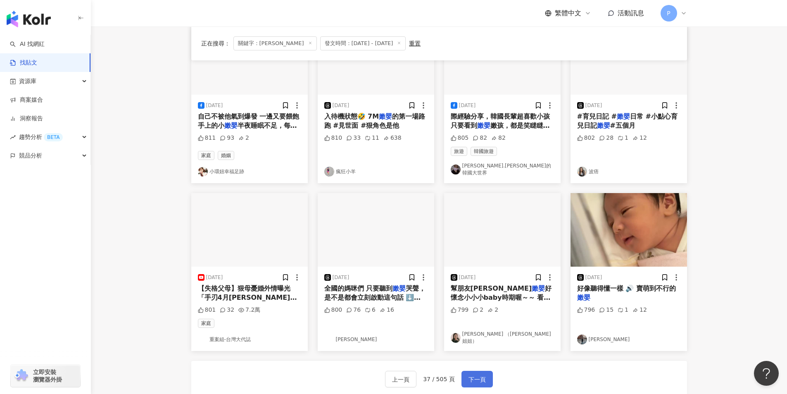
scroll to position [289, 0]
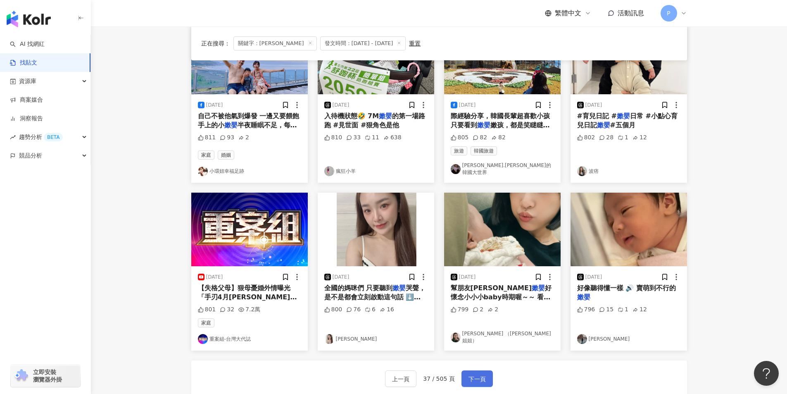
click at [473, 379] on span "下一頁" at bounding box center [477, 379] width 17 height 10
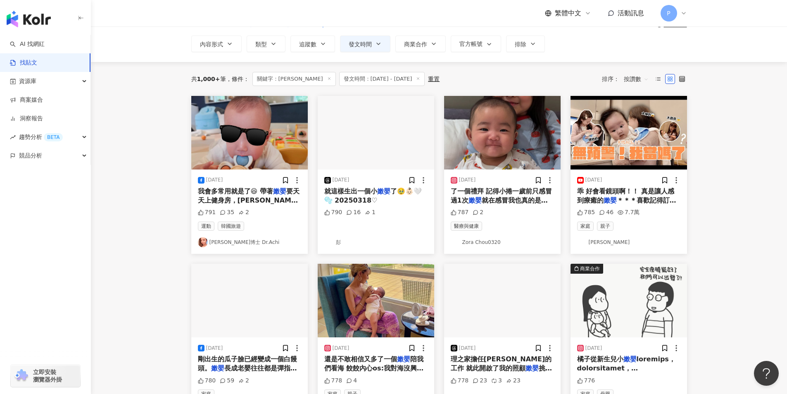
scroll to position [0, 0]
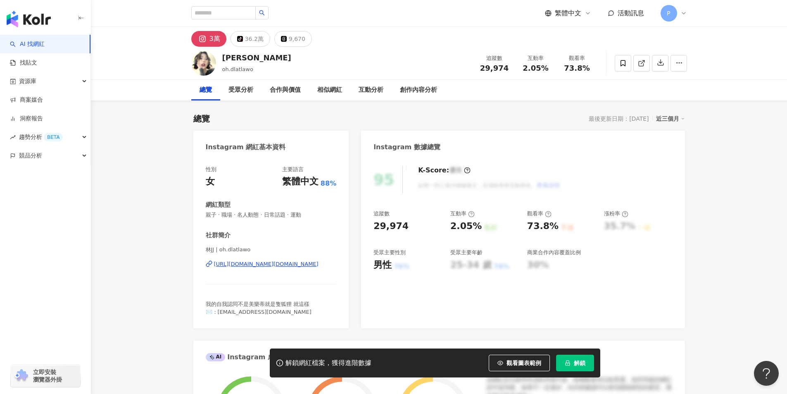
click at [199, 59] on img at bounding box center [203, 63] width 25 height 25
click at [204, 40] on icon at bounding box center [202, 38] width 5 height 5
click at [257, 263] on div "https://www.instagram.com/oh.dlatlawo/" at bounding box center [266, 263] width 105 height 7
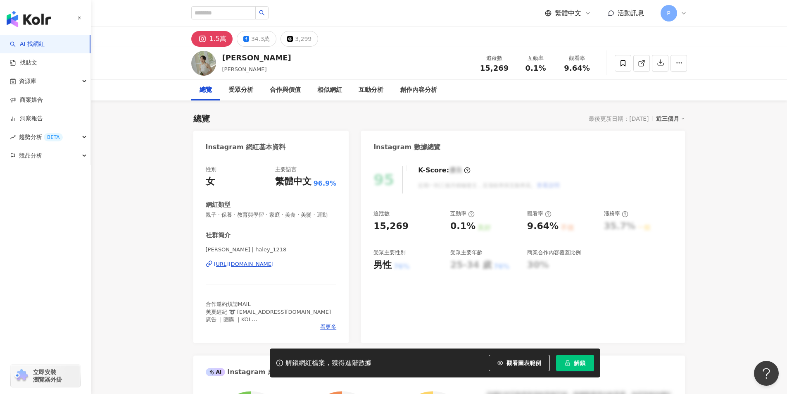
click at [263, 268] on div "https://www.instagram.com/haley_1218/" at bounding box center [244, 263] width 60 height 7
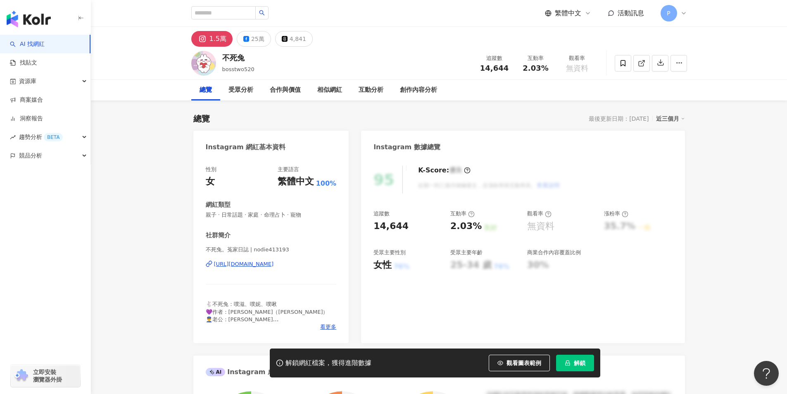
click at [250, 268] on div "https://www.instagram.com/nodie413193/" at bounding box center [244, 263] width 60 height 7
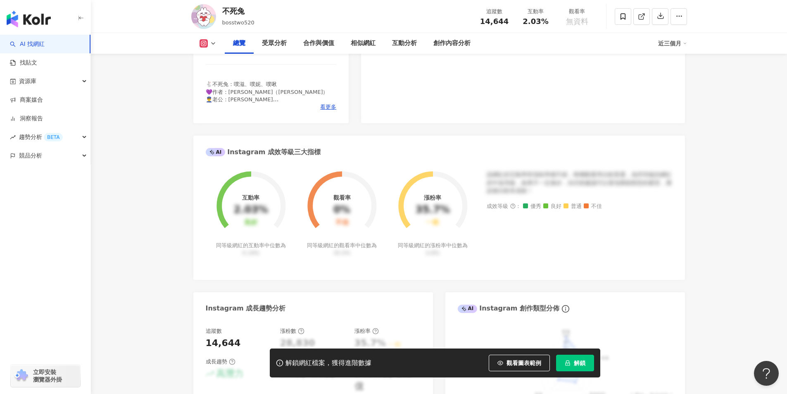
scroll to position [248, 0]
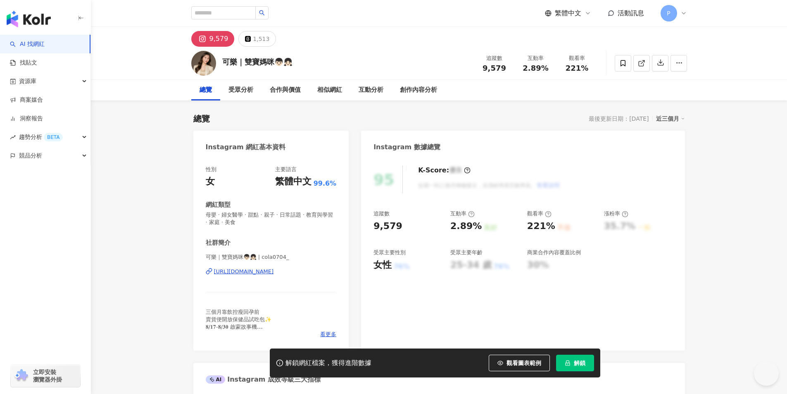
click at [271, 274] on div "https://www.instagram.com/cola0704_/" at bounding box center [244, 271] width 60 height 7
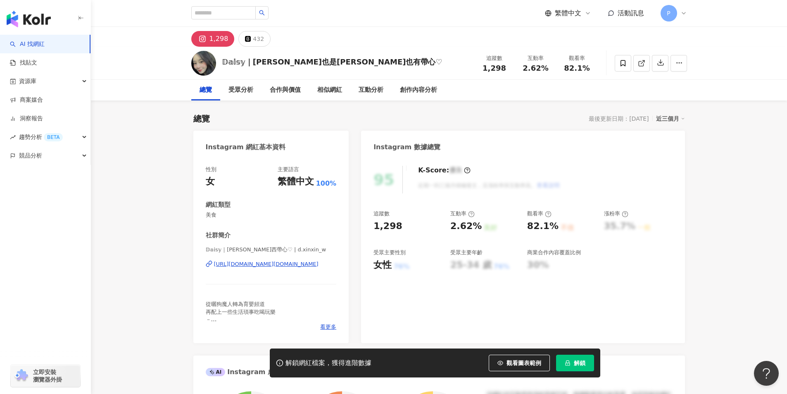
click at [262, 266] on div "[URL][DOMAIN_NAME][DOMAIN_NAME]" at bounding box center [266, 263] width 105 height 7
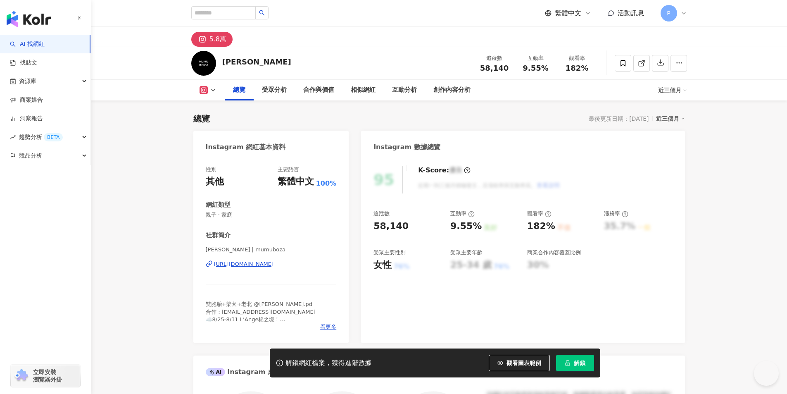
click at [285, 66] on div "MUMUBOZA 小穆小梅" at bounding box center [256, 62] width 69 height 10
click at [274, 264] on div "https://www.instagram.com/mumuboza/" at bounding box center [244, 263] width 60 height 7
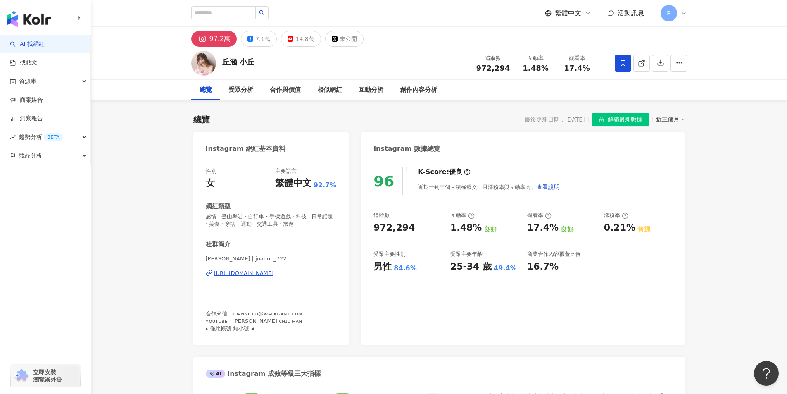
click at [254, 274] on div "https://www.instagram.com/joanne_722/" at bounding box center [244, 272] width 60 height 7
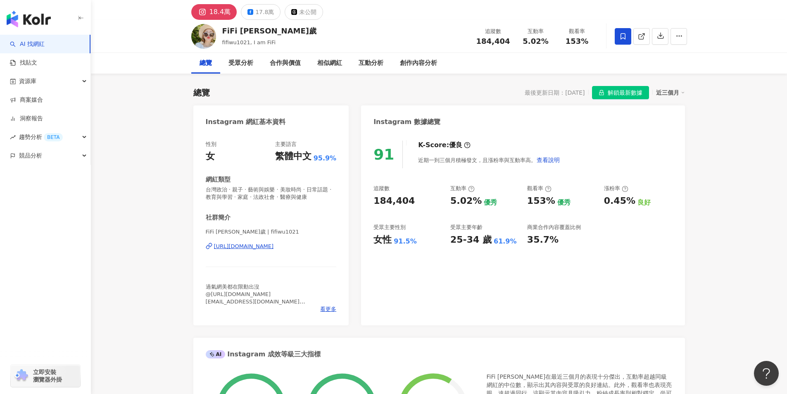
scroll to position [41, 0]
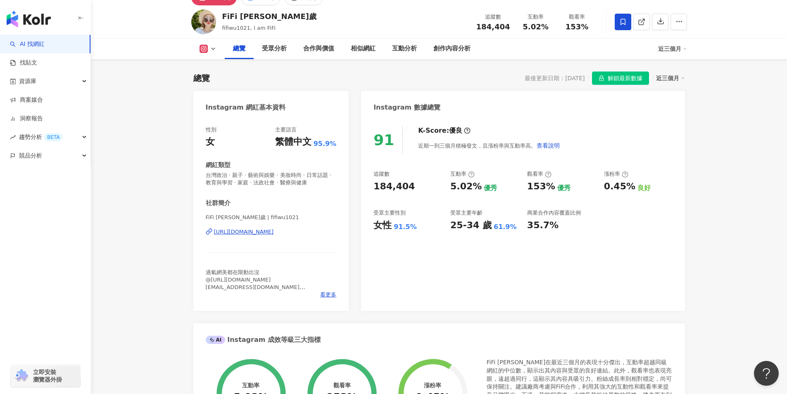
click at [249, 232] on div "https://www.instagram.com/fifiwu1021/" at bounding box center [244, 231] width 60 height 7
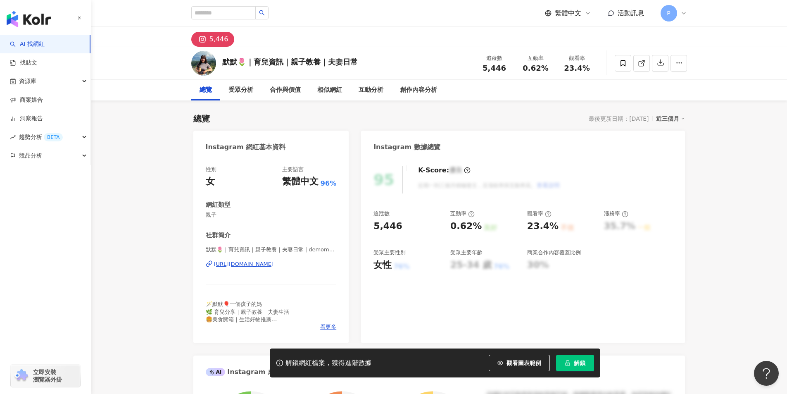
click at [274, 266] on div "https://www.instagram.com/demom_mom/" at bounding box center [244, 263] width 60 height 7
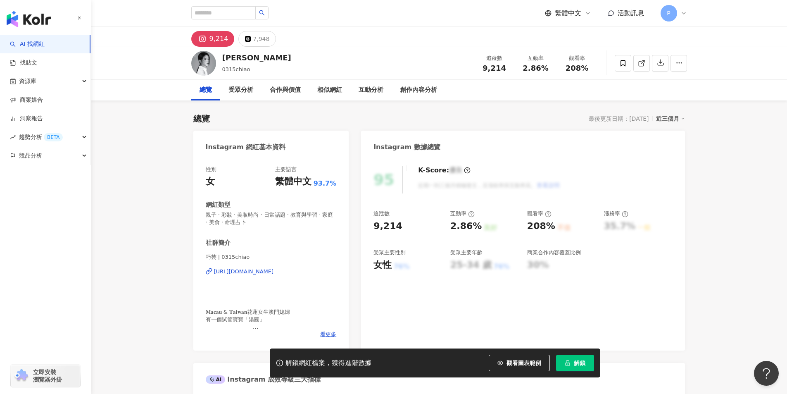
click at [294, 267] on div "巧芸 | 0315chiao https://www.instagram.com/0315chiao/" at bounding box center [271, 277] width 131 height 48
click at [274, 270] on div "https://www.instagram.com/0315chiao/" at bounding box center [244, 271] width 60 height 7
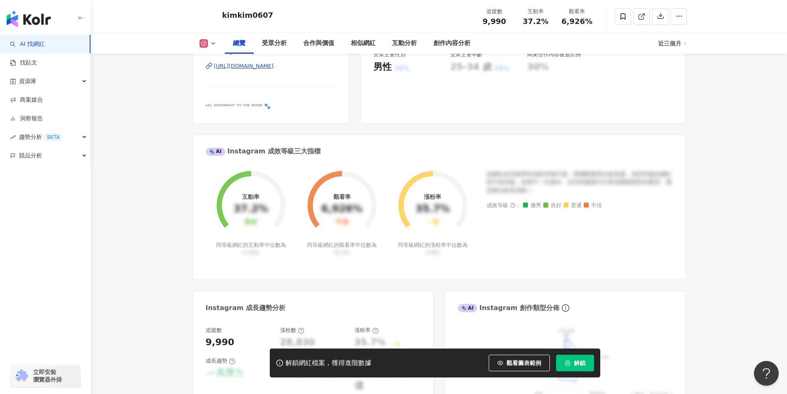
scroll to position [207, 0]
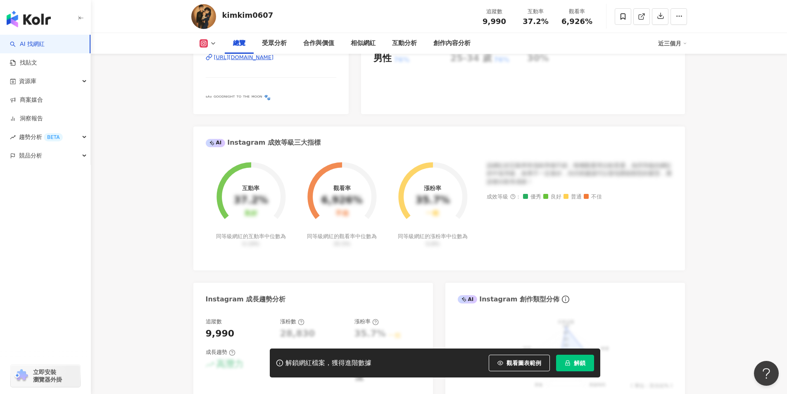
click at [274, 56] on div "https://www.instagram.com/kimkim0607/" at bounding box center [244, 57] width 60 height 7
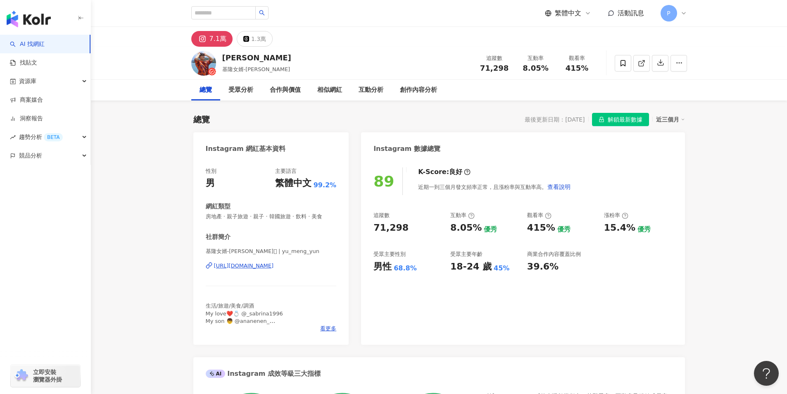
click at [274, 265] on div "[URL][DOMAIN_NAME]" at bounding box center [244, 265] width 60 height 7
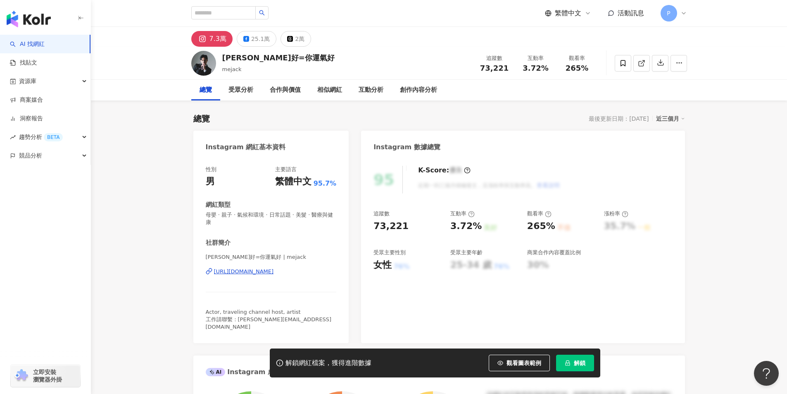
click at [274, 274] on div "https://www.instagram.com/mejack/" at bounding box center [244, 271] width 60 height 7
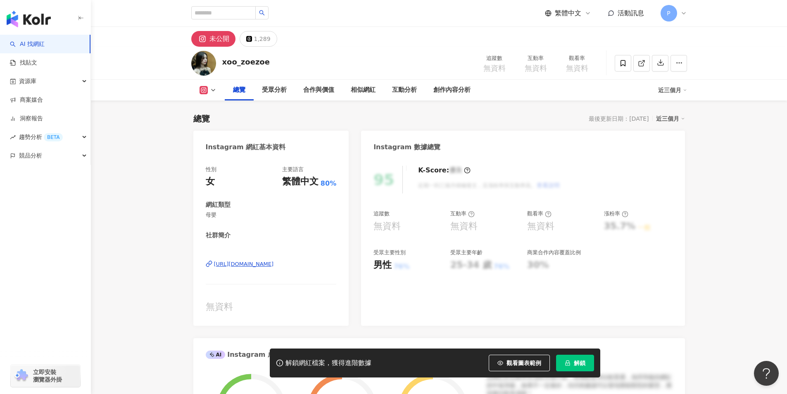
click at [274, 262] on div "https://www.instagram.com/xoo_zoezoe/" at bounding box center [244, 263] width 60 height 7
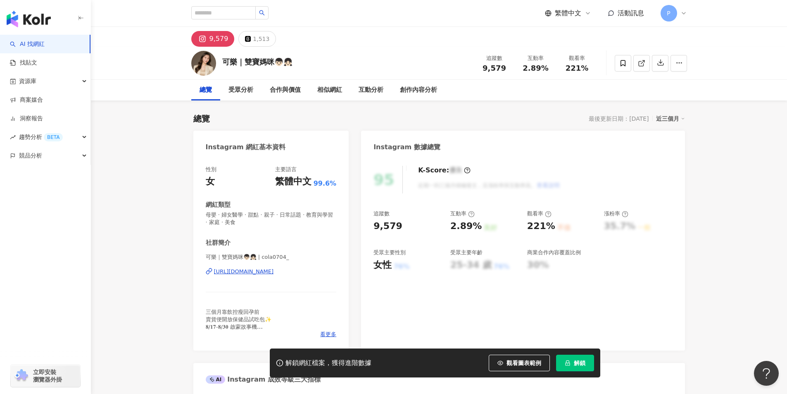
click at [274, 272] on div "[URL][DOMAIN_NAME]" at bounding box center [244, 271] width 60 height 7
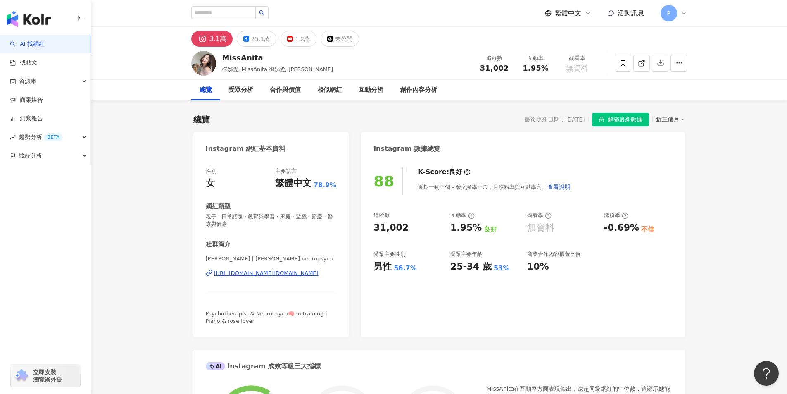
click at [285, 272] on div "https://www.instagram.com/anita.neuropsych/" at bounding box center [266, 272] width 105 height 7
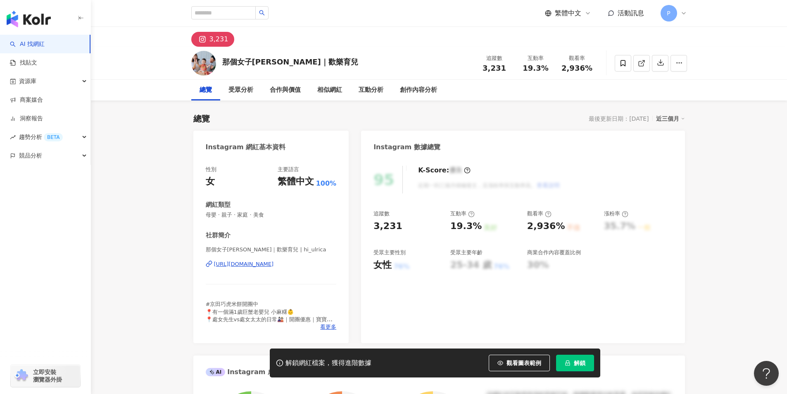
click at [274, 261] on div "https://www.instagram.com/hi_ulrica/" at bounding box center [244, 263] width 60 height 7
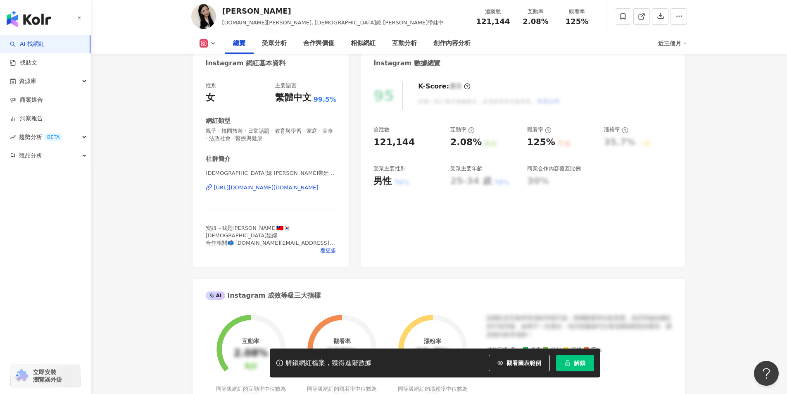
scroll to position [124, 0]
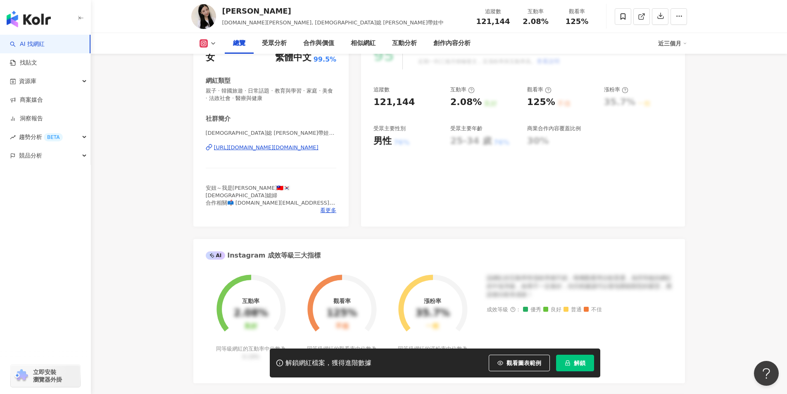
click at [287, 144] on div "https://www.instagram.com/melody.c.yun/" at bounding box center [266, 147] width 105 height 7
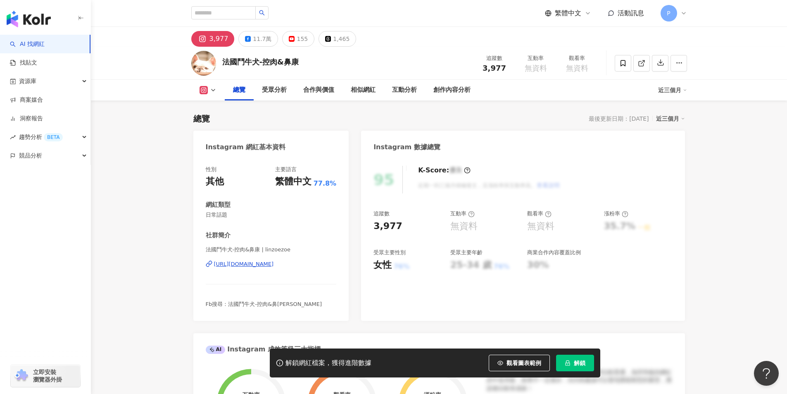
click at [274, 267] on div "https://www.instagram.com/linzoezoe/" at bounding box center [244, 263] width 60 height 7
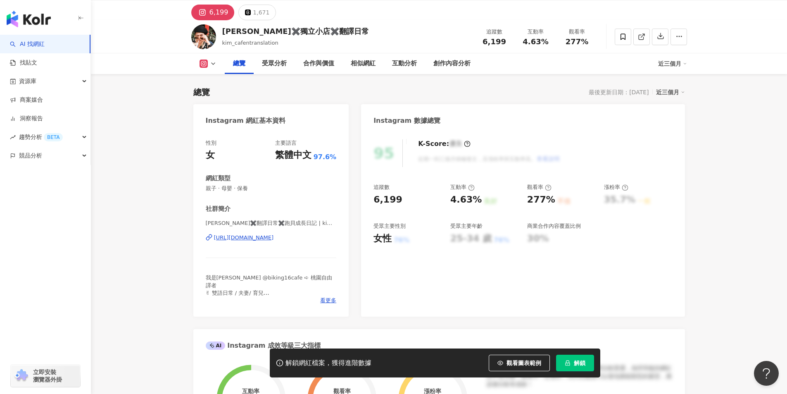
scroll to position [41, 0]
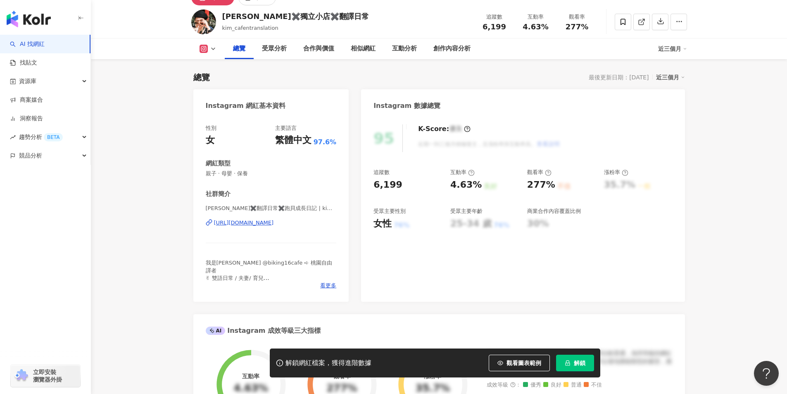
click at [274, 226] on div "https://www.instagram.com/kim_cafentranslation/" at bounding box center [244, 222] width 60 height 7
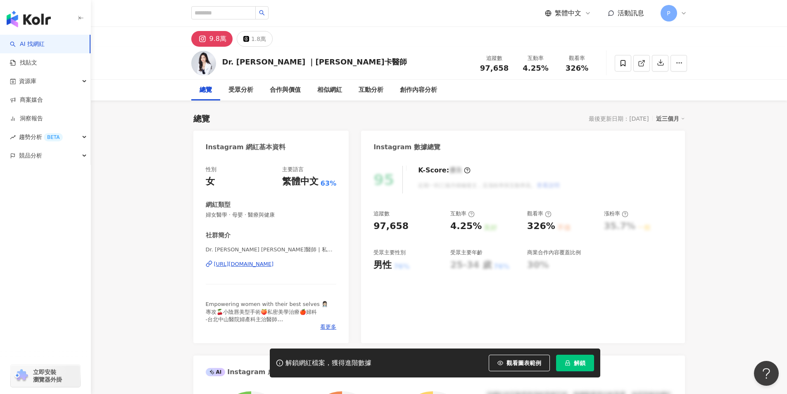
click at [273, 267] on div "https://www.instagram.com/jessicafang0708/" at bounding box center [244, 263] width 60 height 7
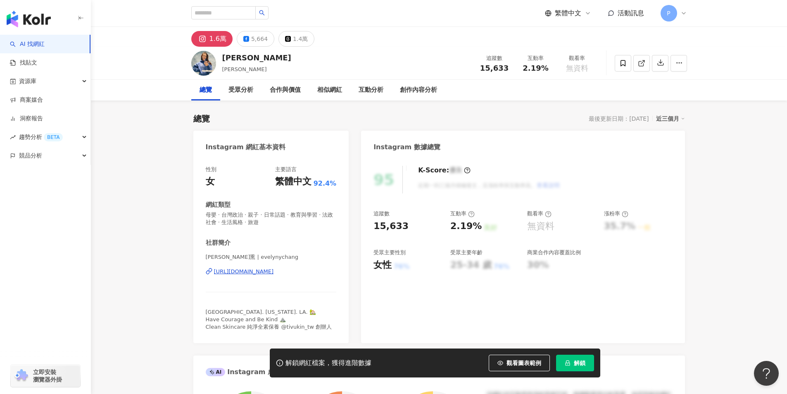
click at [274, 271] on div "https://www.instagram.com/evelynychang/" at bounding box center [244, 271] width 60 height 7
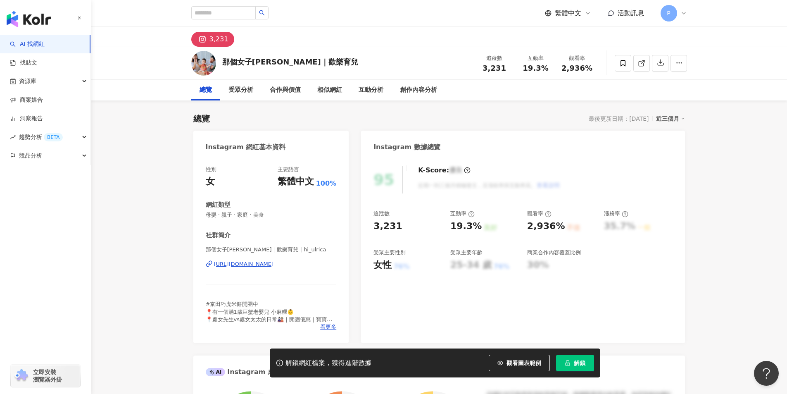
click at [274, 263] on div "https://www.instagram.com/hi_ulrica/" at bounding box center [244, 263] width 60 height 7
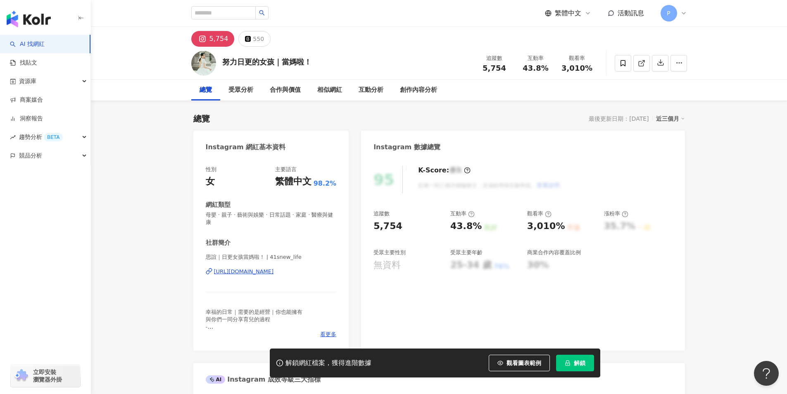
scroll to position [83, 0]
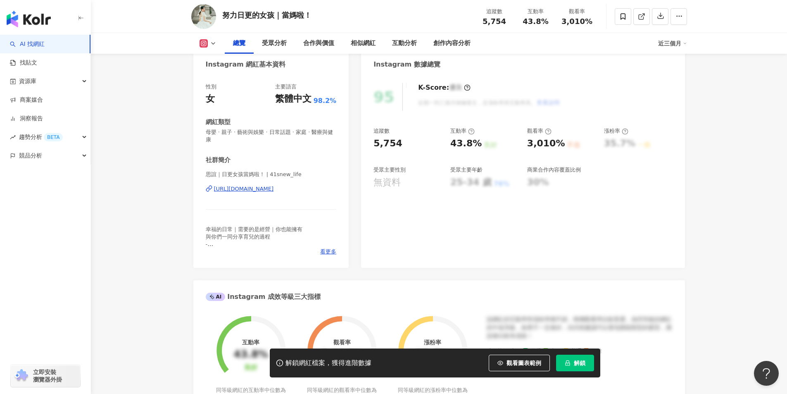
click at [268, 192] on div "https://www.instagram.com/41snew_life/" at bounding box center [244, 188] width 60 height 7
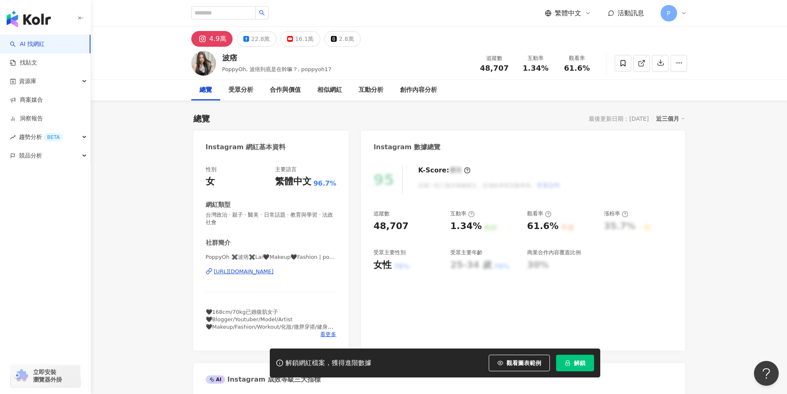
click at [267, 269] on div "https://www.instagram.com/poppyoh17/" at bounding box center [244, 271] width 60 height 7
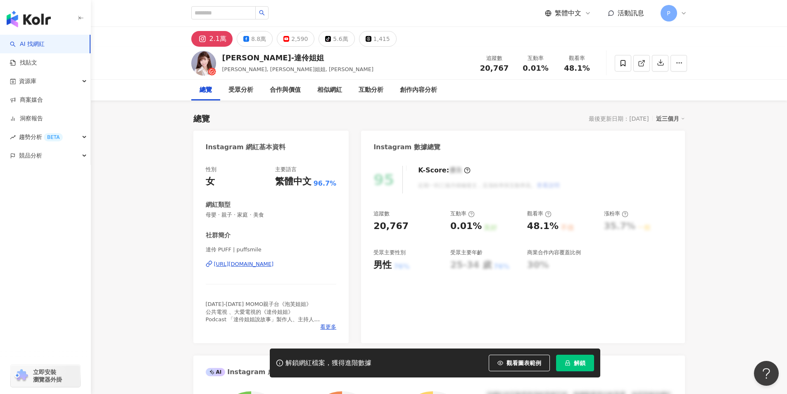
click at [274, 261] on div "https://www.instagram.com/puffsmile/" at bounding box center [244, 263] width 60 height 7
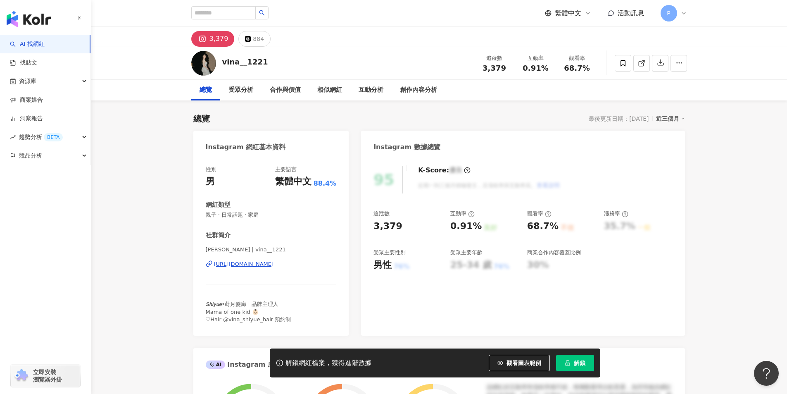
click at [261, 264] on div "https://www.instagram.com/vina__1221/" at bounding box center [244, 263] width 60 height 7
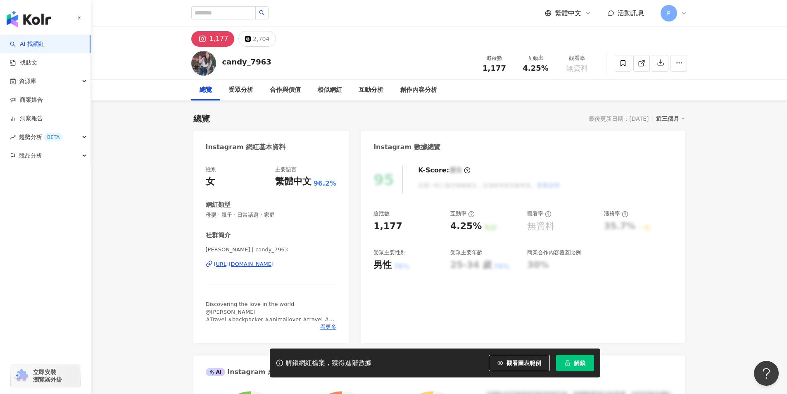
click at [274, 263] on div "https://www.instagram.com/candy_7963/" at bounding box center [244, 263] width 60 height 7
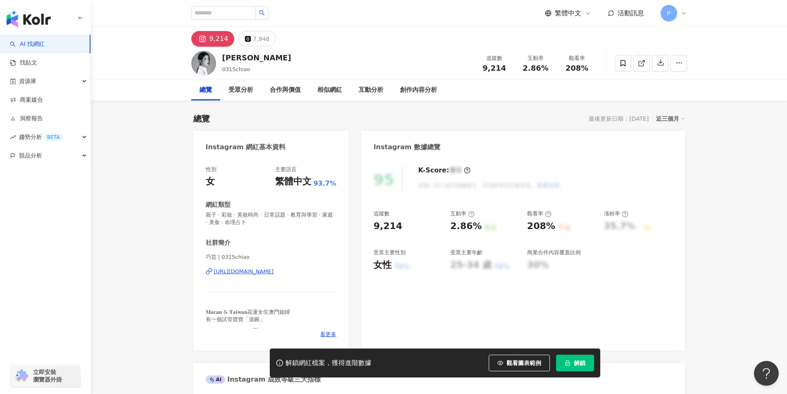
click at [231, 272] on div "https://www.instagram.com/0315chiao/" at bounding box center [244, 271] width 60 height 7
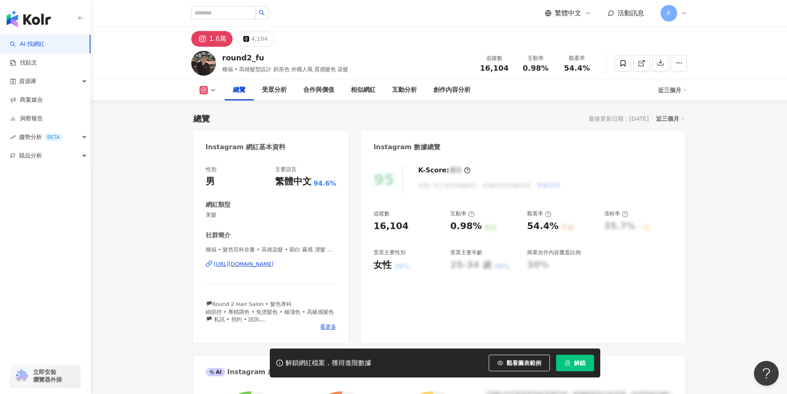
click at [274, 265] on div "https://www.instagram.com/round2_fu/" at bounding box center [244, 263] width 60 height 7
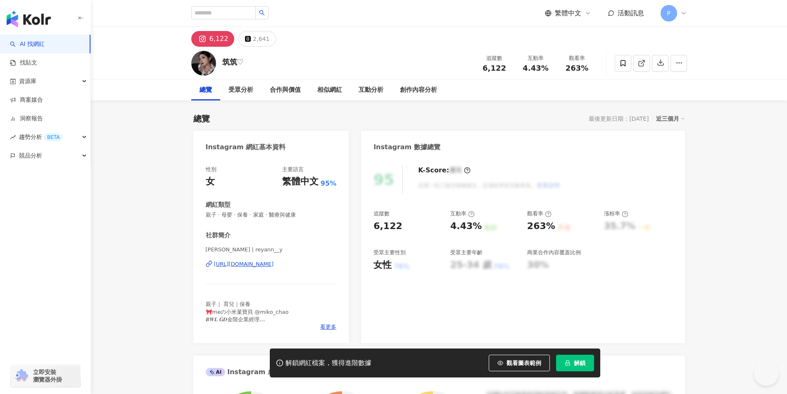
click at [274, 266] on div "https://www.instagram.com/reyann__y/" at bounding box center [244, 263] width 60 height 7
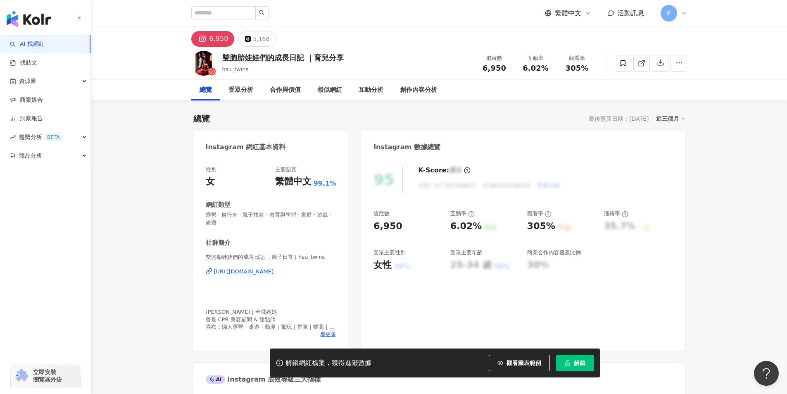
click at [274, 274] on div "https://www.instagram.com/hsu_twins/" at bounding box center [244, 271] width 60 height 7
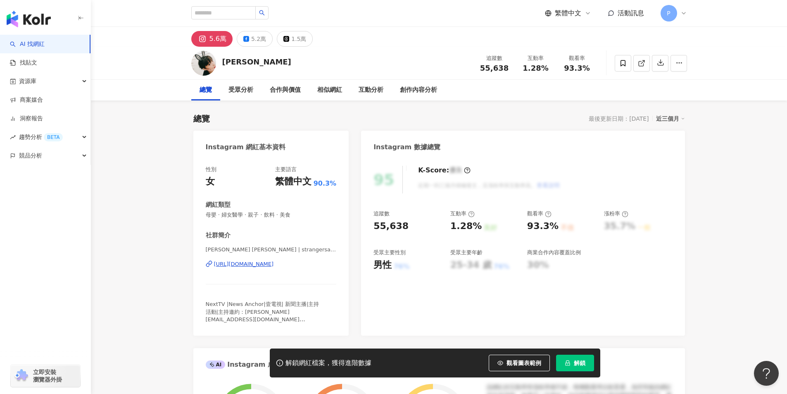
click at [264, 263] on div "[URL][DOMAIN_NAME]" at bounding box center [244, 263] width 60 height 7
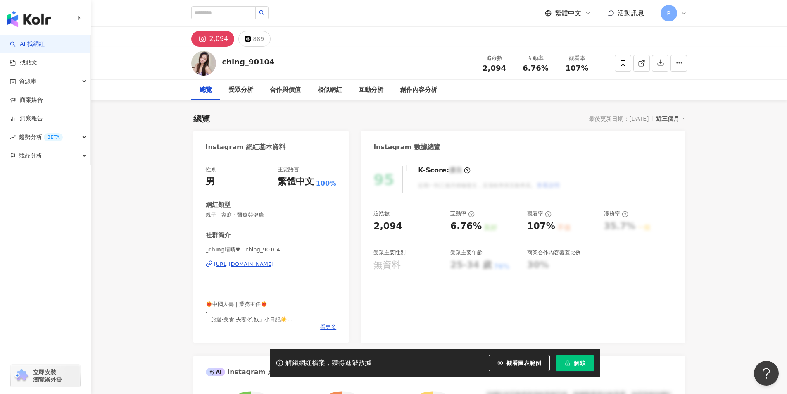
click at [274, 264] on div "https://www.instagram.com/ching_90104/" at bounding box center [244, 263] width 60 height 7
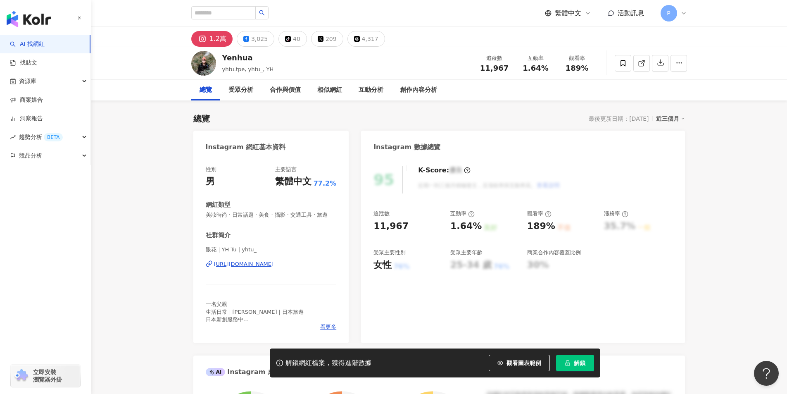
click at [272, 268] on div "[URL][DOMAIN_NAME]" at bounding box center [244, 263] width 60 height 7
